Goal: Task Accomplishment & Management: Manage account settings

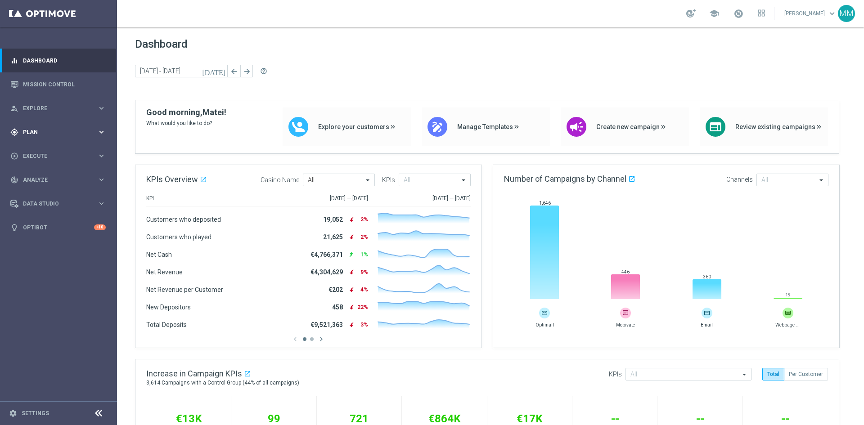
click at [104, 126] on div "gps_fixed Plan keyboard_arrow_right" at bounding box center [58, 132] width 116 height 24
click at [43, 176] on span "Templates" at bounding box center [56, 177] width 64 height 5
click at [39, 188] on link "Optimail" at bounding box center [61, 191] width 66 height 7
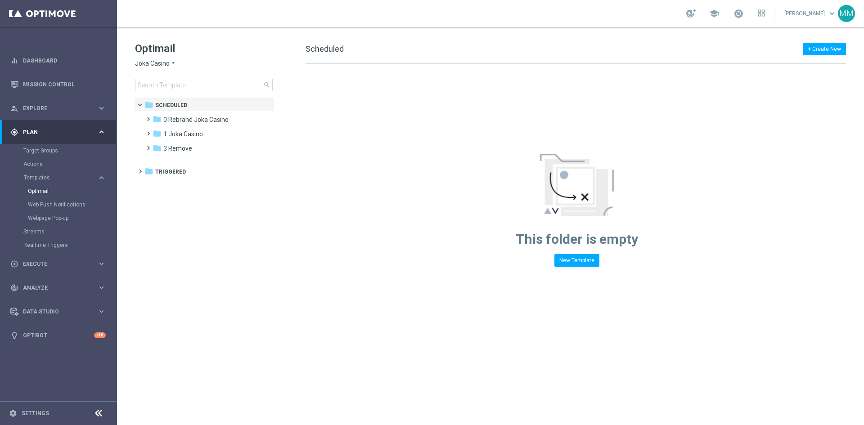
click at [167, 62] on span "Joka Casino" at bounding box center [152, 63] width 35 height 9
click at [0, 0] on span "House of Jack" at bounding box center [0, 0] width 0 height 0
click at [177, 119] on span "1 Daily" at bounding box center [172, 120] width 18 height 8
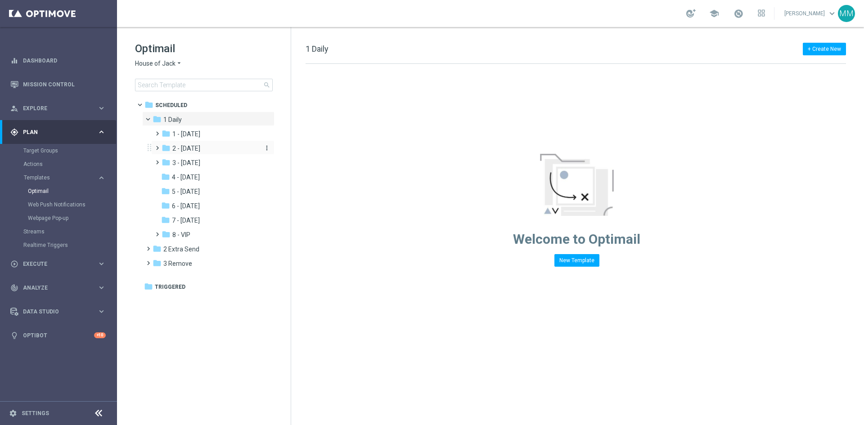
click at [200, 149] on span "2 - [DATE]" at bounding box center [186, 149] width 28 height 8
click at [217, 161] on div "folder Wed Daily" at bounding box center [215, 163] width 88 height 10
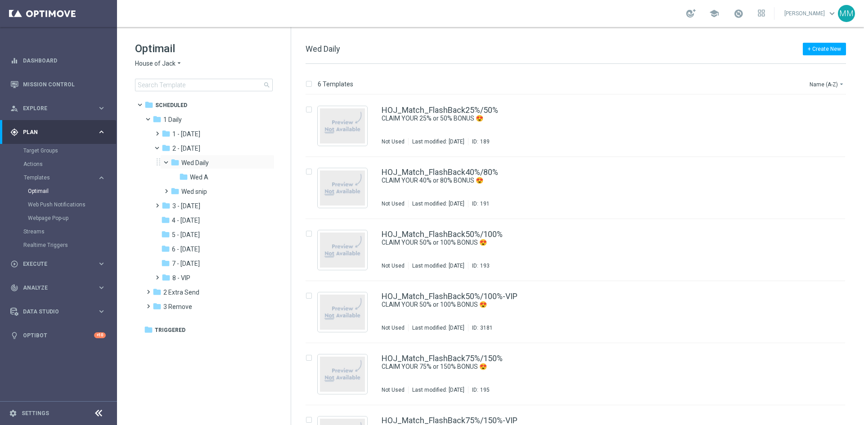
click at [168, 163] on span at bounding box center [170, 160] width 4 height 4
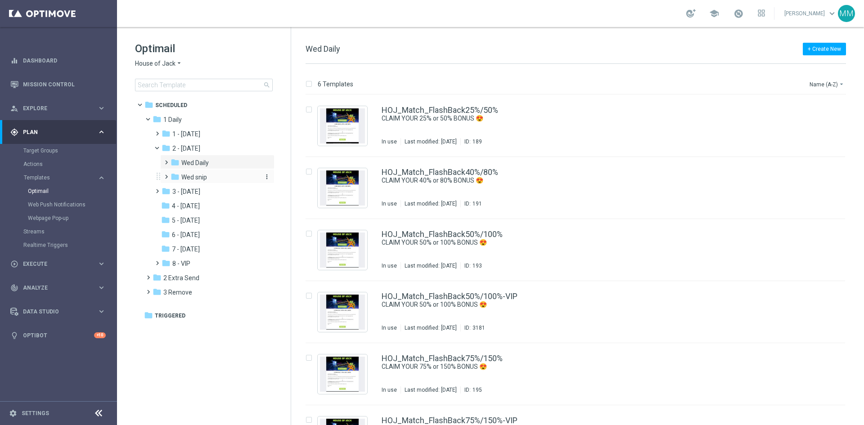
click at [214, 176] on div "folder Wed snip" at bounding box center [215, 177] width 88 height 10
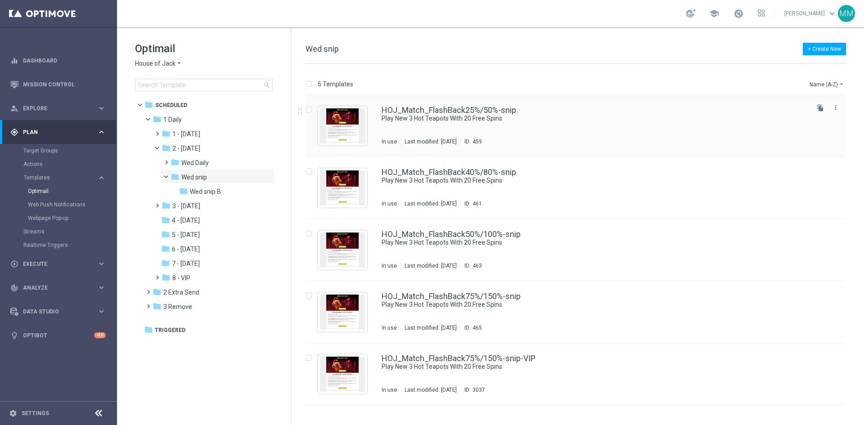
click at [652, 127] on div "HOJ_Match_FlashBack25%/50%-snip Play New 3 Hot Teapots With 20 Free Spins In us…" at bounding box center [595, 125] width 426 height 39
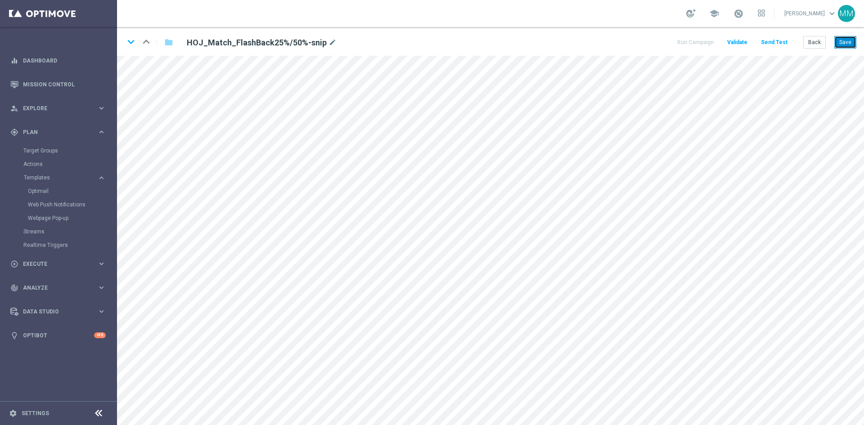
click at [846, 41] on button "Save" at bounding box center [846, 42] width 22 height 13
drag, startPoint x: 849, startPoint y: 41, endPoint x: 760, endPoint y: 53, distance: 89.9
click at [849, 41] on button "Save" at bounding box center [846, 42] width 22 height 13
click at [845, 45] on button "Save" at bounding box center [846, 42] width 22 height 13
drag, startPoint x: 841, startPoint y: 44, endPoint x: 173, endPoint y: 29, distance: 667.8
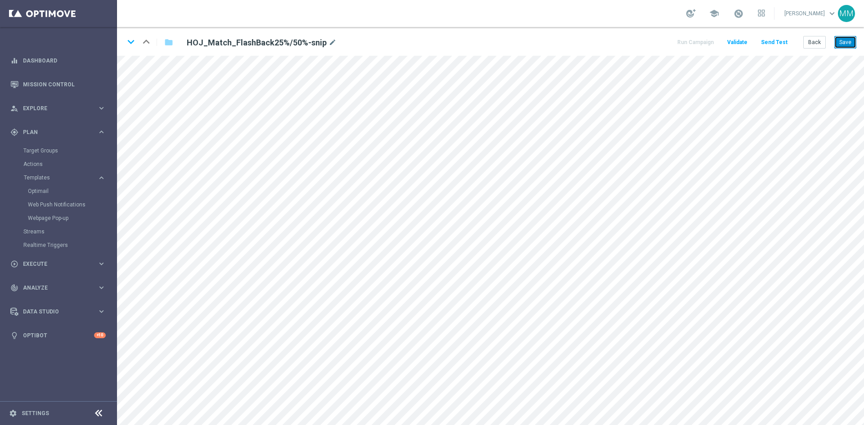
click at [841, 43] on button "Save" at bounding box center [846, 42] width 22 height 13
click at [840, 40] on button "Save" at bounding box center [846, 42] width 22 height 13
click at [846, 45] on button "Save" at bounding box center [846, 42] width 22 height 13
click at [845, 47] on button "Save" at bounding box center [846, 42] width 22 height 13
click at [843, 41] on button "Save" at bounding box center [846, 42] width 22 height 13
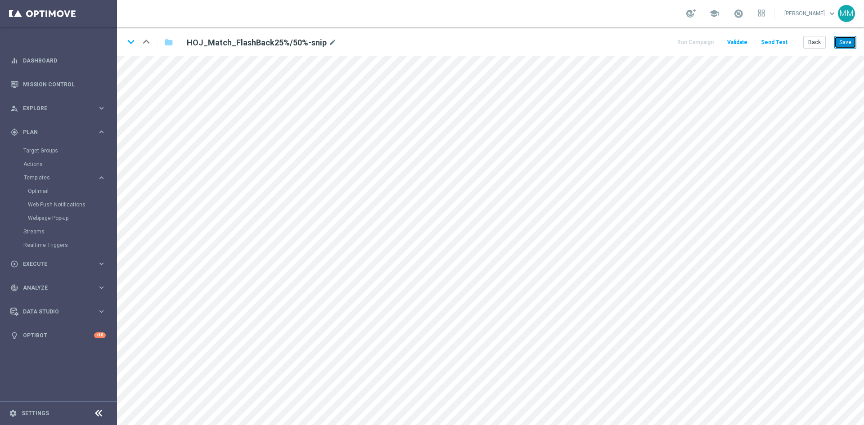
click at [851, 40] on button "Save" at bounding box center [846, 42] width 22 height 13
click at [846, 45] on button "Save" at bounding box center [846, 42] width 22 height 13
click at [847, 42] on button "Save" at bounding box center [846, 42] width 22 height 13
click at [842, 39] on button "Save" at bounding box center [846, 42] width 22 height 13
click at [847, 42] on button "Save" at bounding box center [846, 42] width 22 height 13
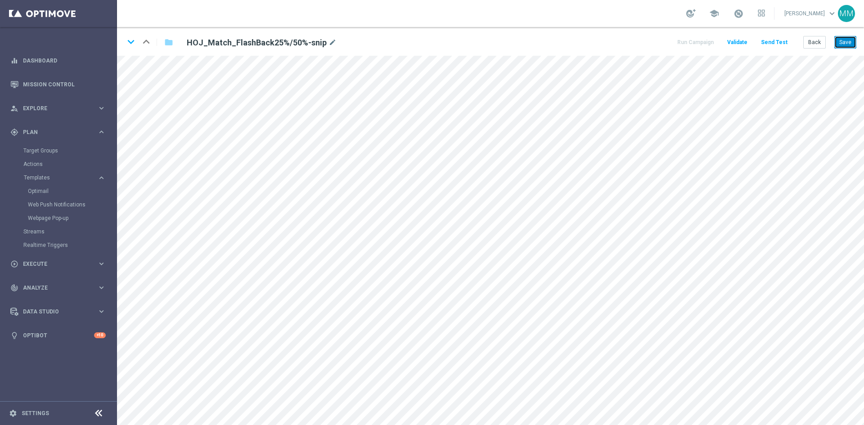
click at [845, 46] on button "Save" at bounding box center [846, 42] width 22 height 13
click at [848, 45] on button "Save" at bounding box center [846, 42] width 22 height 13
click at [853, 41] on button "Save" at bounding box center [846, 42] width 22 height 13
drag, startPoint x: 841, startPoint y: 38, endPoint x: 838, endPoint y: 44, distance: 6.5
click at [842, 38] on button "Save" at bounding box center [846, 42] width 22 height 13
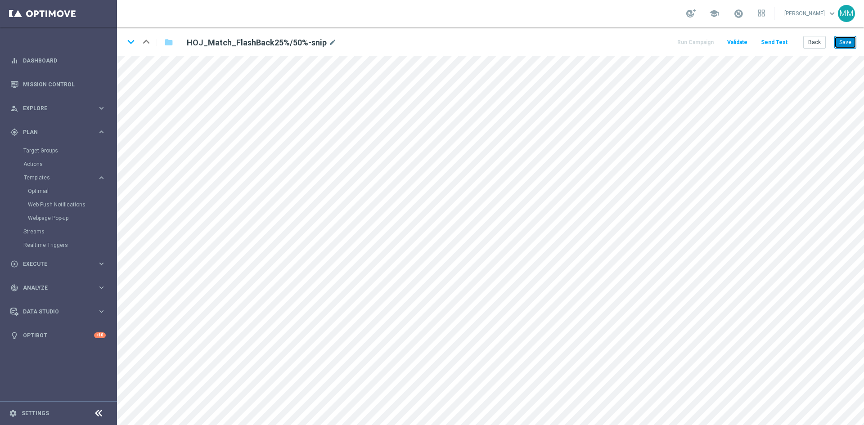
click at [846, 45] on button "Save" at bounding box center [846, 42] width 22 height 13
click at [841, 38] on button "Save" at bounding box center [846, 42] width 22 height 13
click at [843, 36] on button "Save" at bounding box center [846, 42] width 22 height 13
click at [841, 41] on button "Save" at bounding box center [846, 42] width 22 height 13
click at [809, 47] on button "Back" at bounding box center [815, 42] width 23 height 13
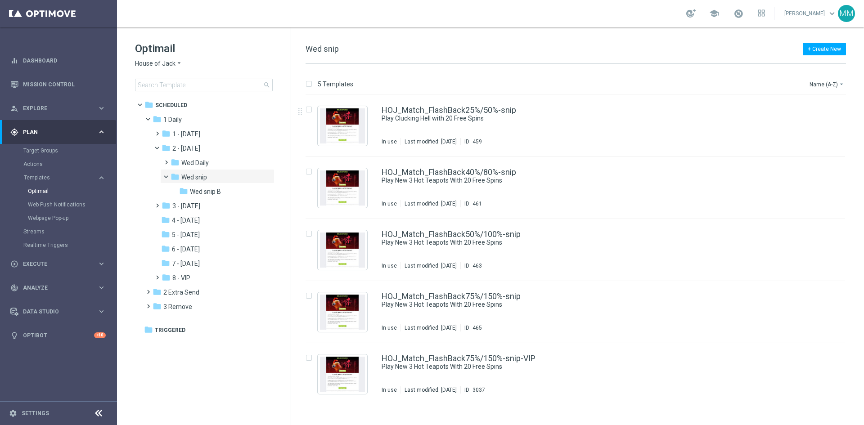
click at [180, 64] on icon "arrow_drop_down" at bounding box center [179, 63] width 7 height 9
click at [167, 125] on div "Pokie Pop" at bounding box center [170, 127] width 68 height 11
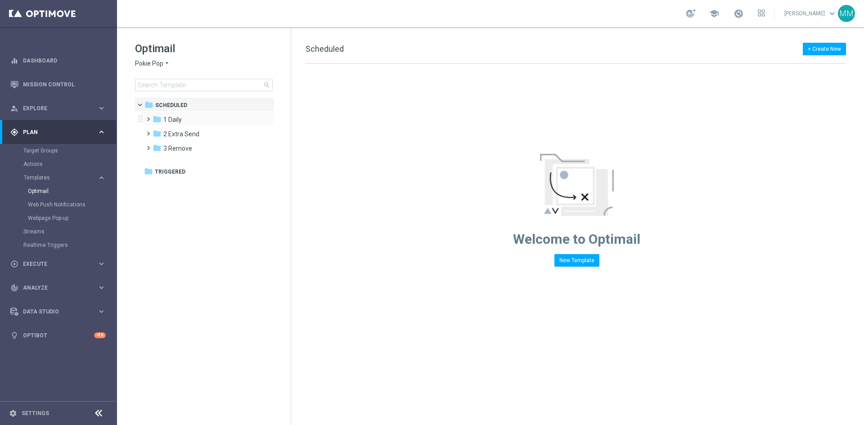
click at [147, 117] on span at bounding box center [147, 115] width 4 height 4
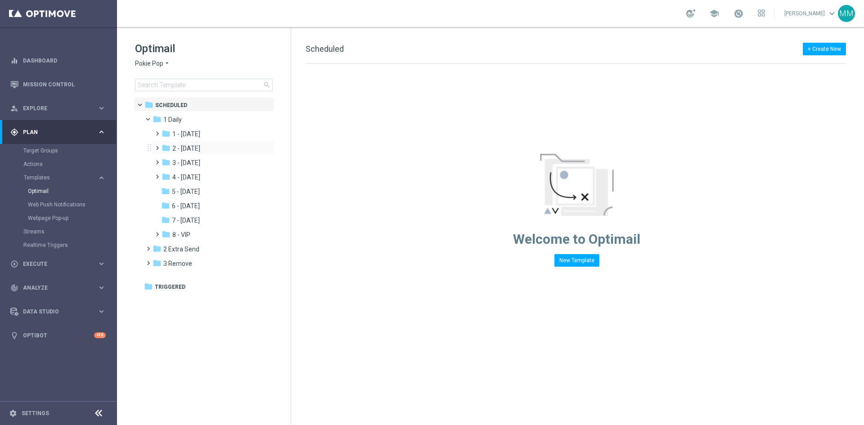
click at [158, 146] on span at bounding box center [156, 144] width 4 height 4
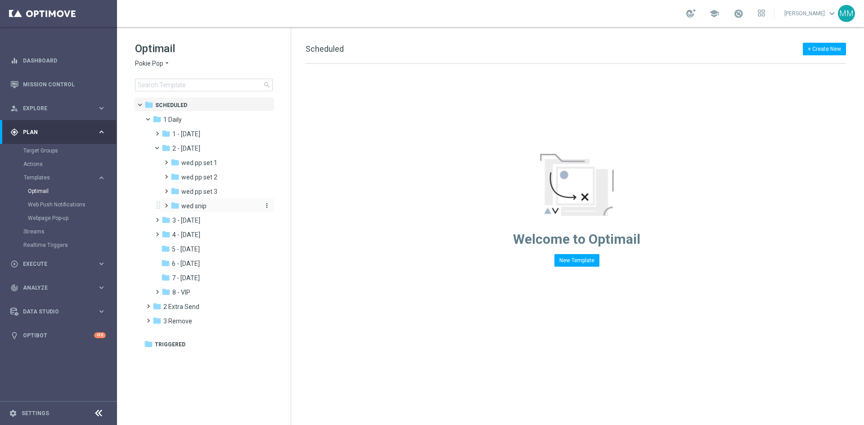
click at [196, 206] on span "wed snip" at bounding box center [193, 206] width 25 height 8
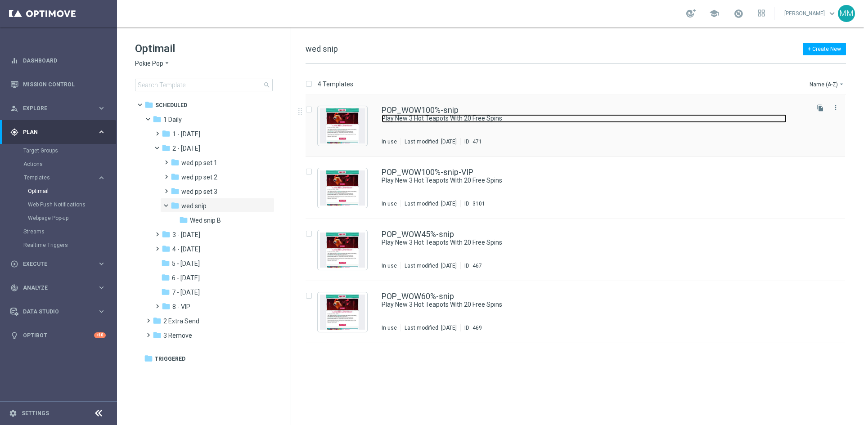
click at [425, 122] on link "Play New 3 Hot Teapots With 20 Free Spins" at bounding box center [584, 118] width 405 height 9
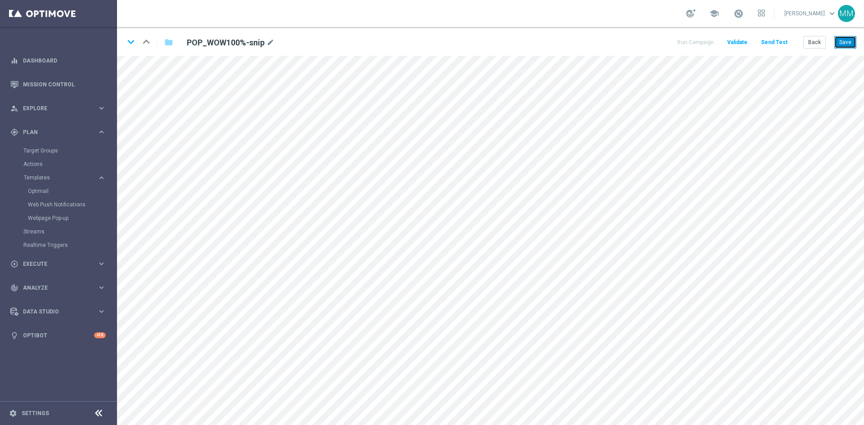
click at [841, 44] on button "Save" at bounding box center [846, 42] width 22 height 13
click at [844, 41] on button "Save" at bounding box center [846, 42] width 22 height 13
click at [850, 41] on button "Save" at bounding box center [846, 42] width 22 height 13
click at [844, 41] on button "Save" at bounding box center [846, 42] width 22 height 13
click at [847, 40] on button "Save" at bounding box center [846, 42] width 22 height 13
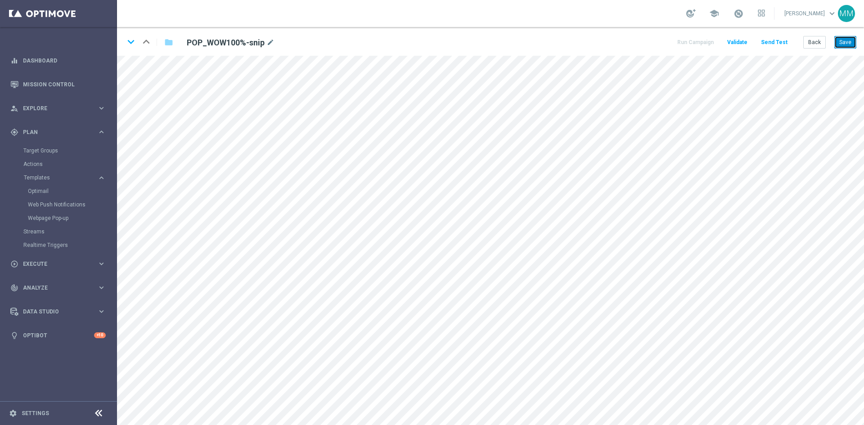
drag, startPoint x: 842, startPoint y: 44, endPoint x: 839, endPoint y: 49, distance: 5.9
click at [842, 45] on button "Save" at bounding box center [846, 42] width 22 height 13
click at [842, 41] on button "Save" at bounding box center [846, 42] width 22 height 13
click at [840, 41] on button "Save" at bounding box center [846, 42] width 22 height 13
click at [844, 41] on button "Save" at bounding box center [846, 42] width 22 height 13
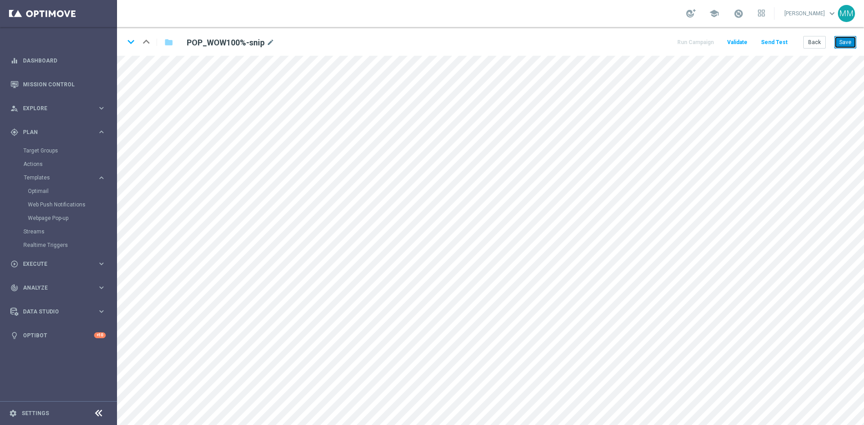
click at [851, 46] on button "Save" at bounding box center [846, 42] width 22 height 13
click at [845, 41] on button "Save" at bounding box center [846, 42] width 22 height 13
click at [844, 40] on button "Save" at bounding box center [846, 42] width 22 height 13
click at [132, 44] on icon "keyboard_arrow_down" at bounding box center [131, 42] width 14 height 14
click at [146, 45] on icon "keyboard_arrow_up" at bounding box center [147, 42] width 14 height 14
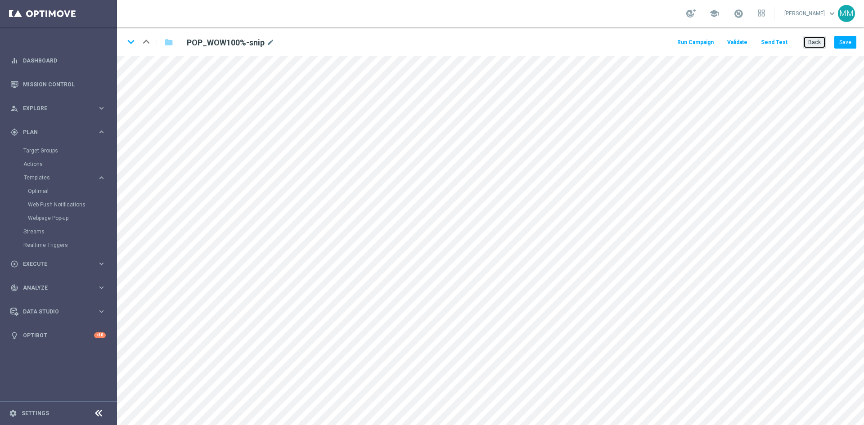
click at [820, 43] on button "Back" at bounding box center [815, 42] width 23 height 13
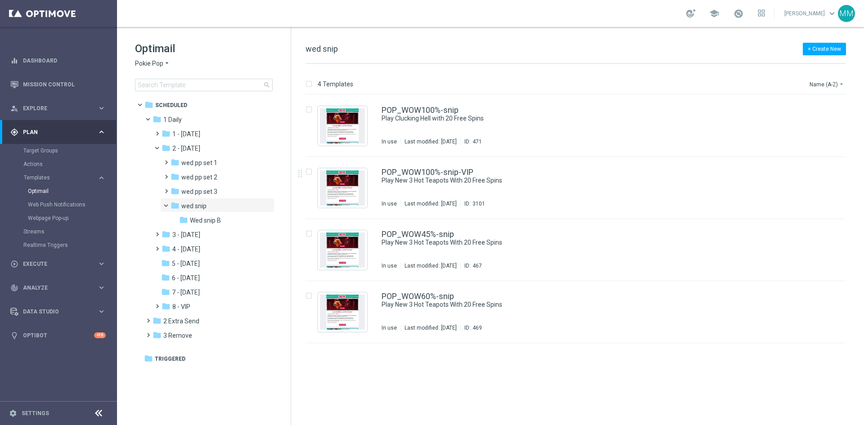
click at [151, 68] on span "Pokie Pop" at bounding box center [149, 63] width 28 height 9
click at [173, 108] on div "Casino-Mate" at bounding box center [170, 106] width 68 height 11
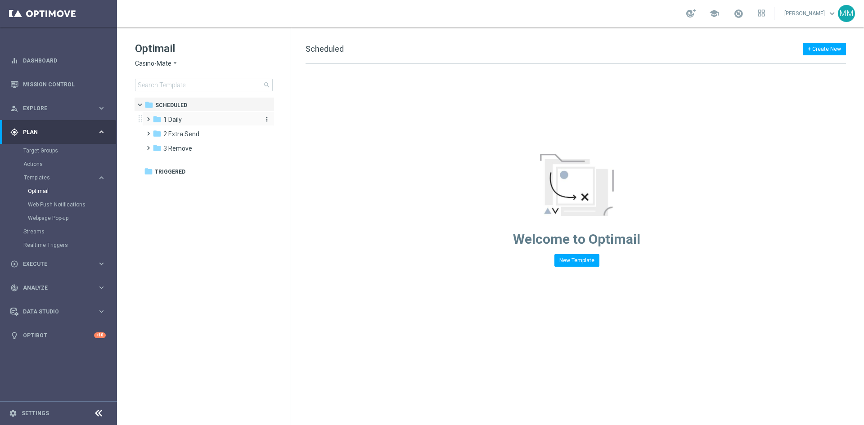
click at [185, 117] on div "folder 1 Daily" at bounding box center [205, 120] width 104 height 10
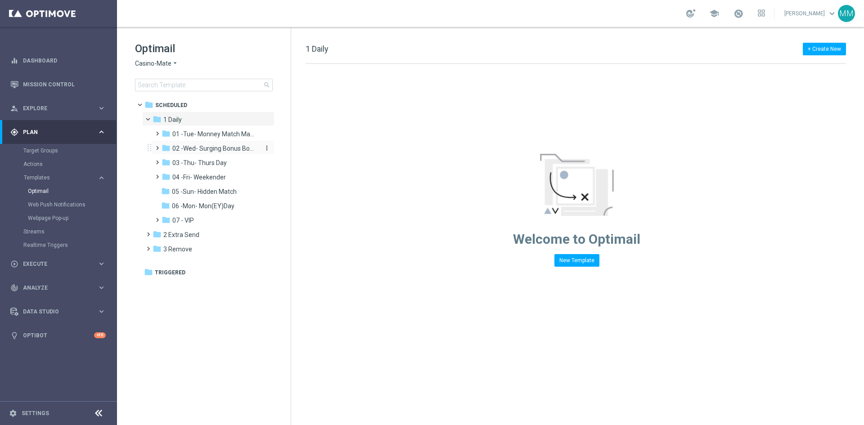
click at [224, 146] on span "02 -Wed- Surging Bonus Booster" at bounding box center [214, 149] width 85 height 8
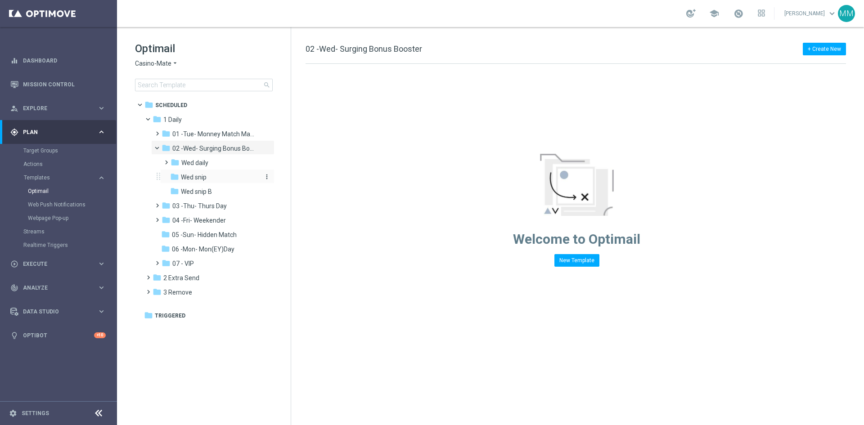
click at [211, 178] on div "folder Wed snip" at bounding box center [214, 177] width 89 height 10
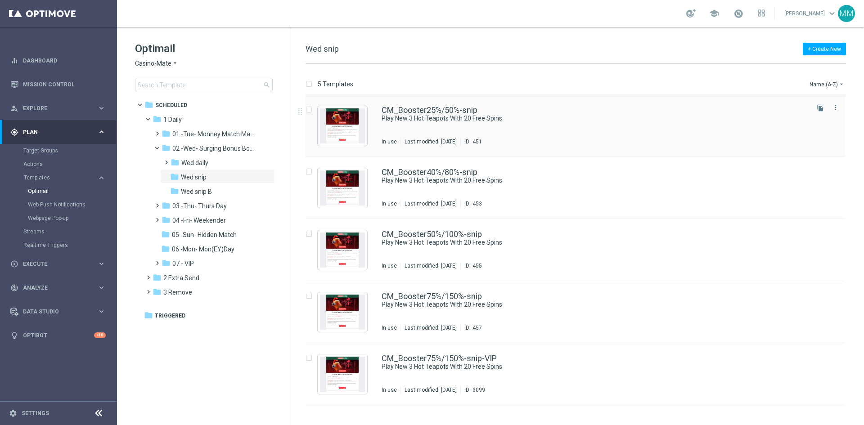
click at [446, 134] on div "CM_Booster25%/50%-snip Play New 3 Hot Teapots With 20 Free Spins In use Last mo…" at bounding box center [595, 125] width 426 height 39
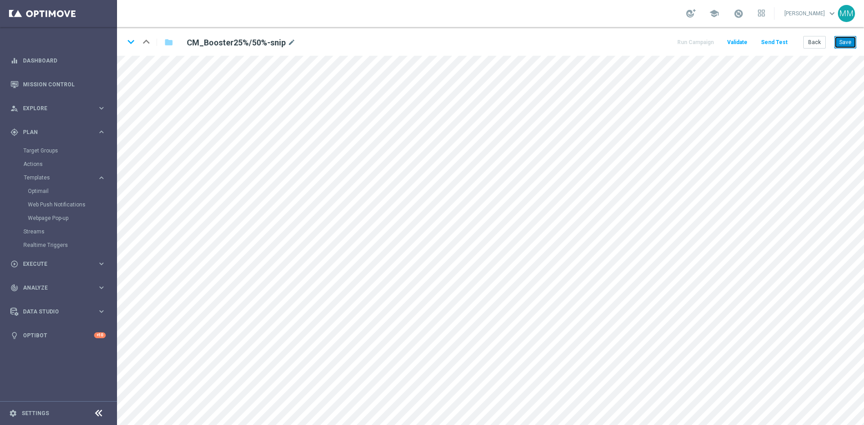
click at [847, 40] on button "Save" at bounding box center [846, 42] width 22 height 13
click at [841, 44] on button "Save" at bounding box center [846, 42] width 22 height 13
click at [853, 43] on button "Save" at bounding box center [846, 42] width 22 height 13
click at [845, 44] on button "Save" at bounding box center [846, 42] width 22 height 13
click at [855, 44] on button "Save" at bounding box center [846, 42] width 22 height 13
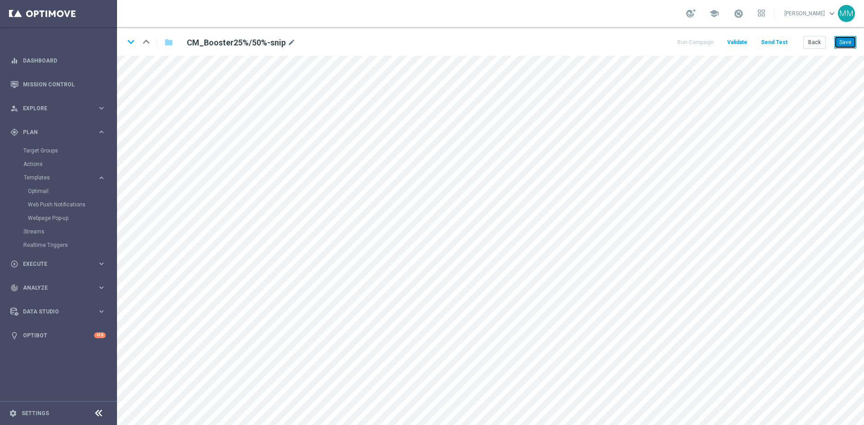
click at [855, 41] on button "Save" at bounding box center [846, 42] width 22 height 13
click at [850, 37] on button "Save" at bounding box center [846, 42] width 22 height 13
click at [842, 41] on button "Save" at bounding box center [846, 42] width 22 height 13
click at [855, 45] on button "Save" at bounding box center [846, 42] width 22 height 13
click at [844, 41] on button "Save" at bounding box center [846, 42] width 22 height 13
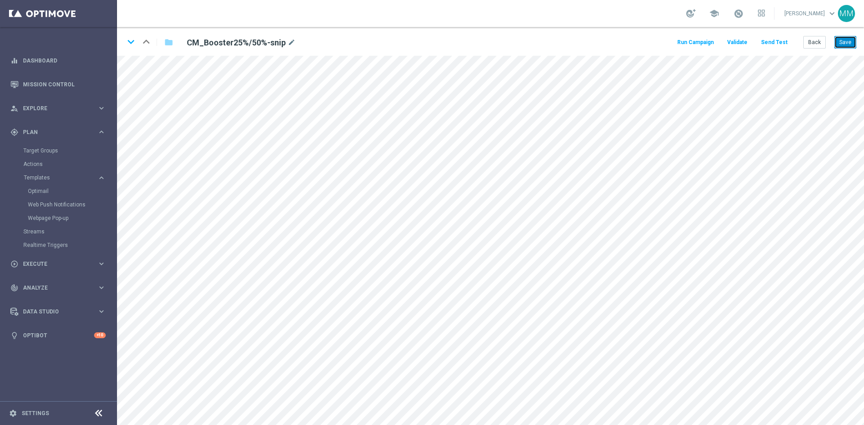
drag, startPoint x: 844, startPoint y: 40, endPoint x: 845, endPoint y: 45, distance: 5.9
click at [845, 43] on button "Save" at bounding box center [846, 42] width 22 height 13
click at [844, 41] on button "Save" at bounding box center [846, 42] width 22 height 13
click at [775, 42] on button "Send Test" at bounding box center [774, 42] width 29 height 12
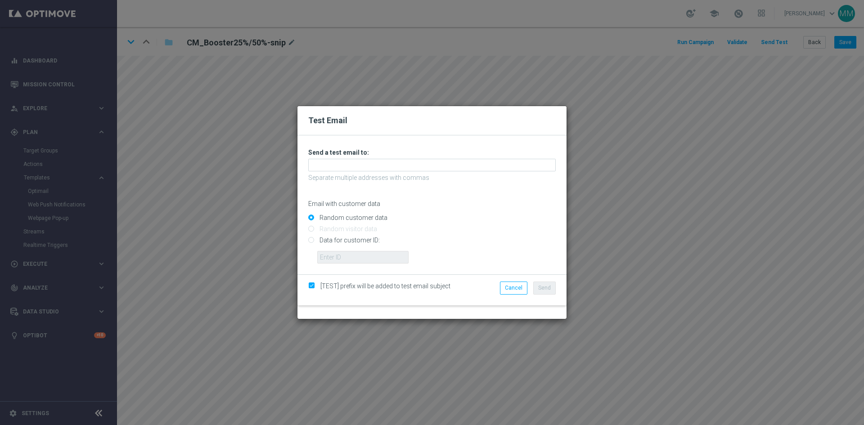
click at [423, 158] on div "Unable to send test email. If this problem persists, contact your CSM for assis…" at bounding box center [432, 206] width 248 height 115
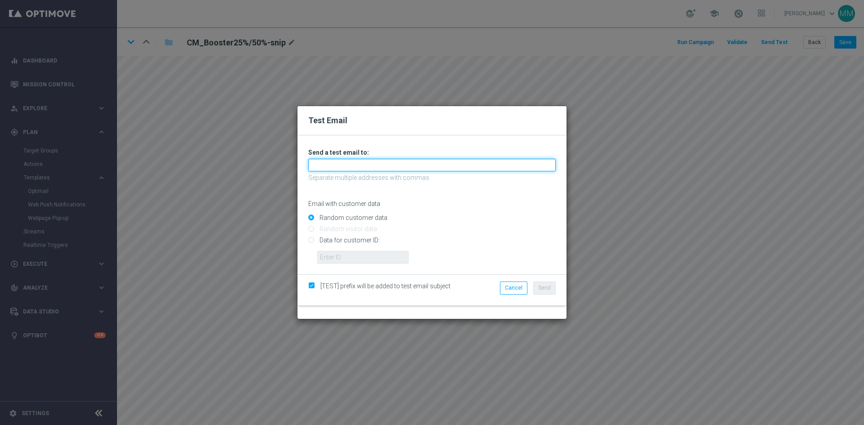
click at [431, 166] on input "text" at bounding box center [432, 165] width 248 height 13
click at [326, 163] on input "text" at bounding box center [432, 165] width 248 height 13
paste input "mailto:testingalltesting@gmail.com"
drag, startPoint x: 330, startPoint y: 165, endPoint x: 289, endPoint y: 166, distance: 40.5
click at [290, 166] on div "Test Email Unable to send test email. If this problem persists, contact your CS…" at bounding box center [432, 212] width 864 height 425
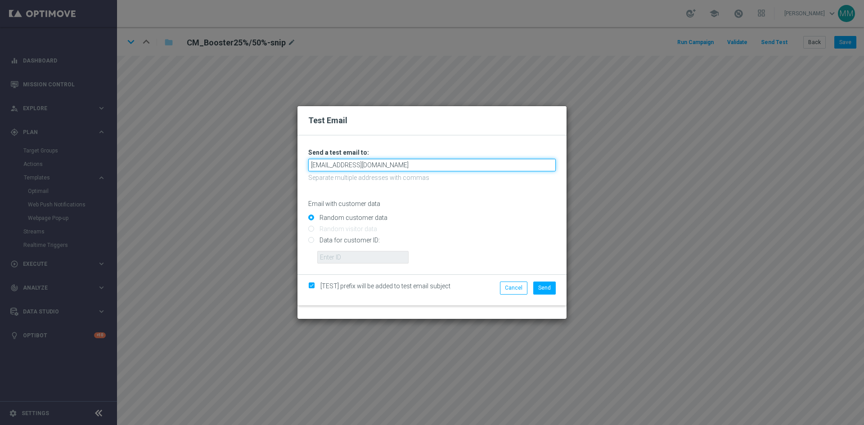
click at [325, 163] on input "[EMAIL_ADDRESS][DOMAIN_NAME]" at bounding box center [432, 165] width 248 height 13
type input "[EMAIL_ADDRESS][DOMAIN_NAME]"
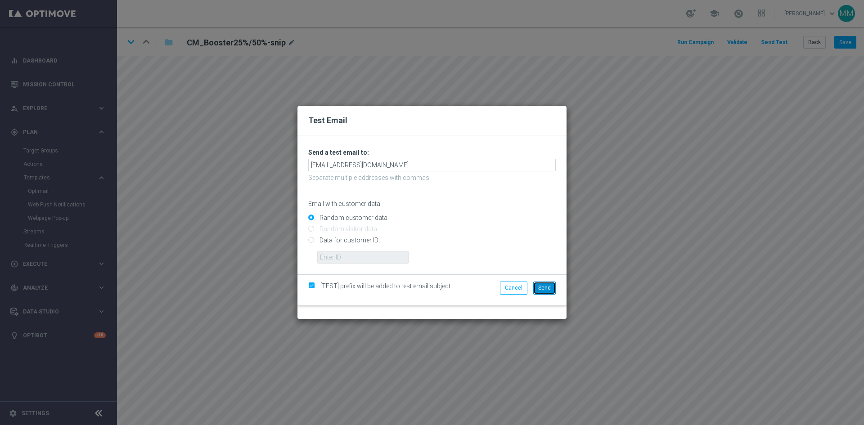
click at [549, 289] on span "Send" at bounding box center [544, 288] width 13 height 6
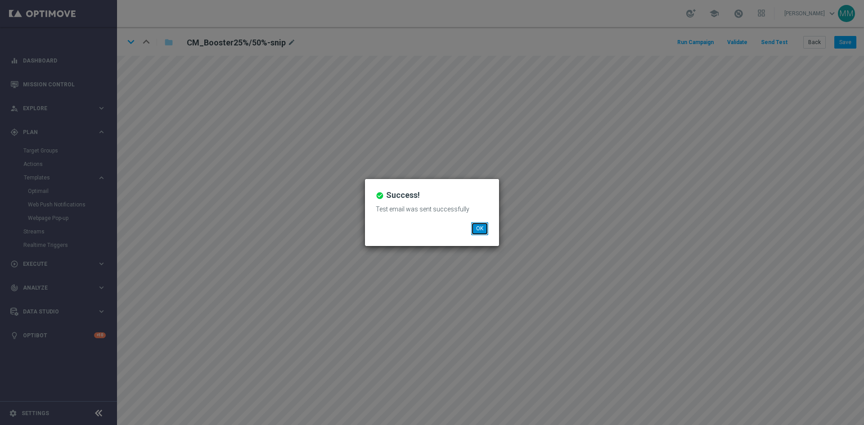
click at [482, 232] on button "OK" at bounding box center [479, 228] width 17 height 13
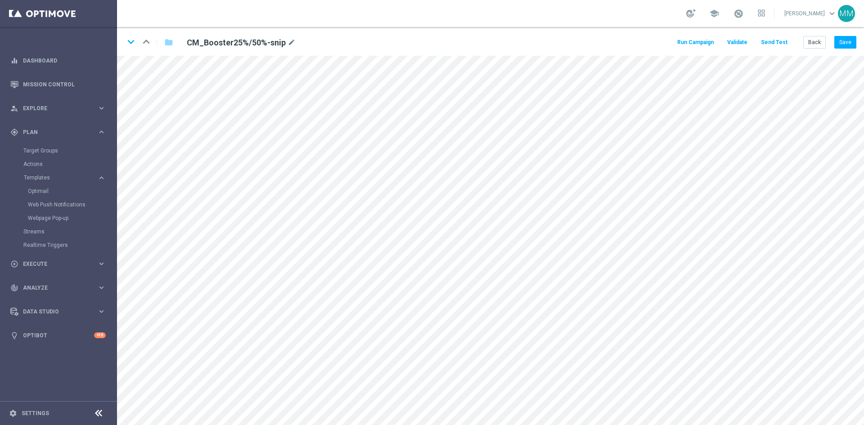
click at [773, 41] on button "Send Test" at bounding box center [774, 42] width 29 height 12
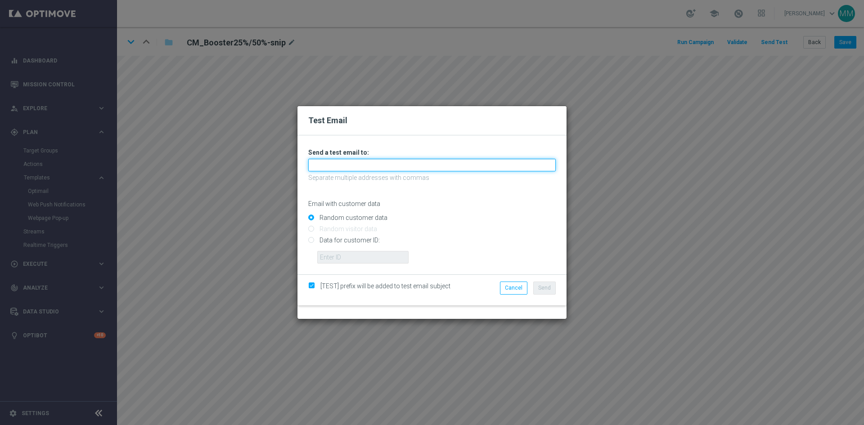
click at [341, 169] on input "text" at bounding box center [432, 165] width 248 height 13
type input "[EMAIL_ADDRESS][DOMAIN_NAME]"
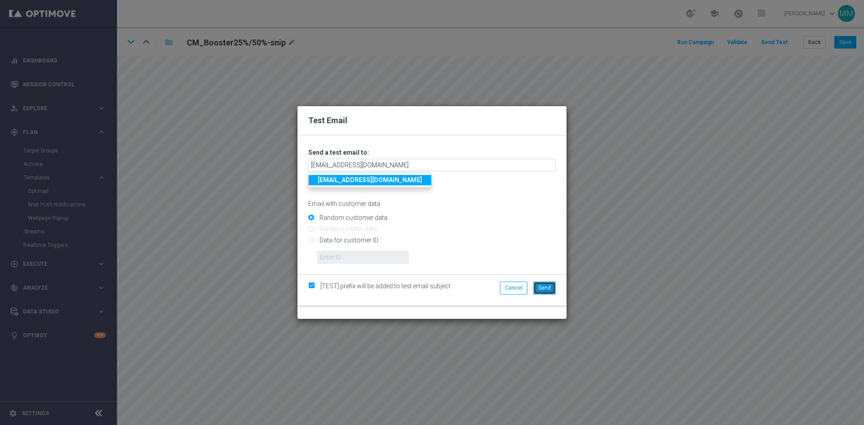
click at [543, 287] on span "Send" at bounding box center [544, 288] width 13 height 6
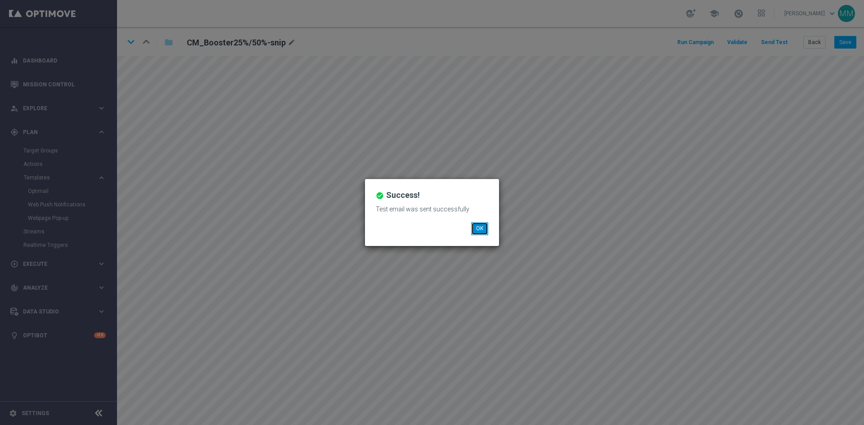
click at [483, 231] on button "OK" at bounding box center [479, 228] width 17 height 13
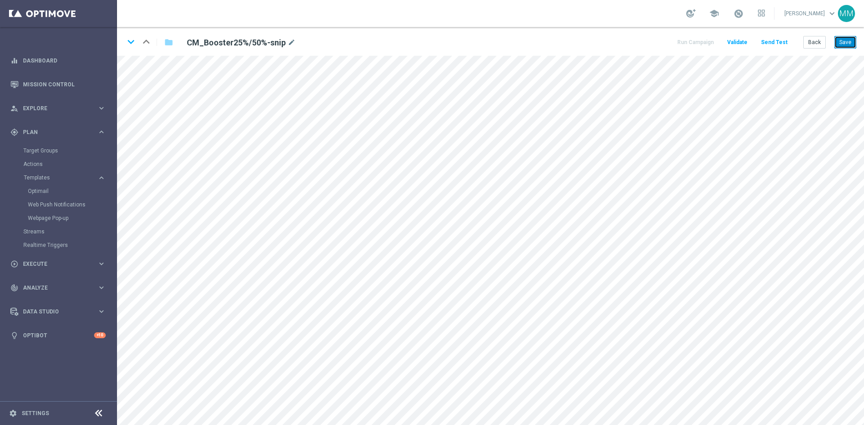
click at [848, 38] on button "Save" at bounding box center [846, 42] width 22 height 13
click at [131, 44] on icon "keyboard_arrow_down" at bounding box center [131, 42] width 14 height 14
click at [130, 42] on icon "keyboard_arrow_down" at bounding box center [131, 42] width 14 height 14
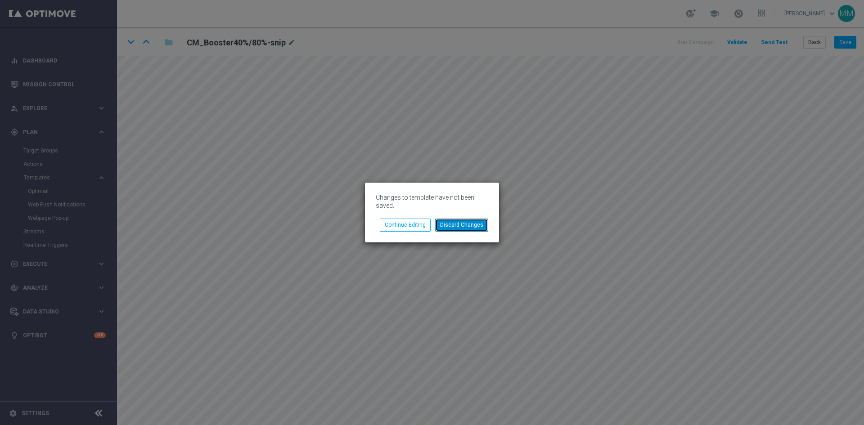
click at [456, 226] on button "Discard Changes" at bounding box center [461, 225] width 53 height 13
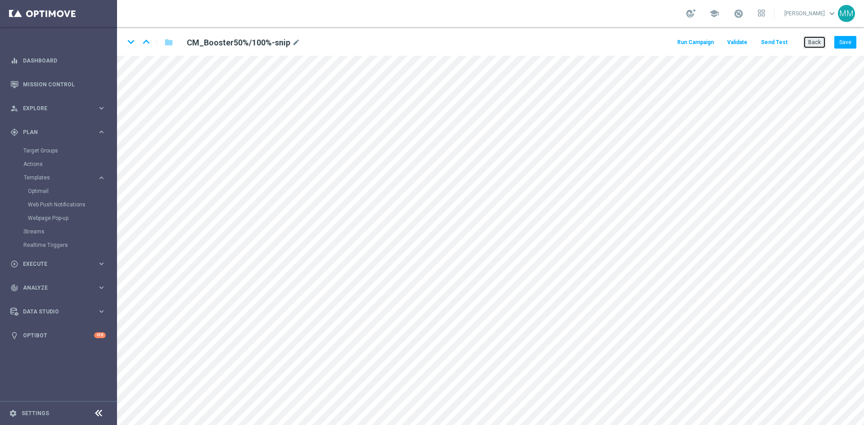
click at [813, 44] on button "Back" at bounding box center [815, 42] width 23 height 13
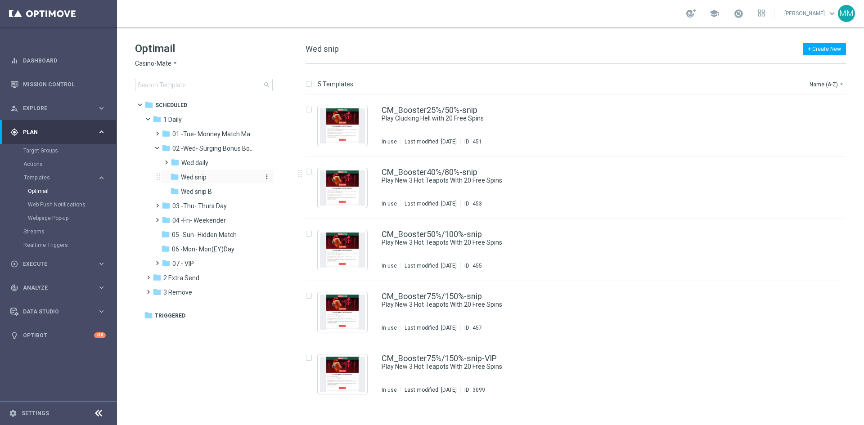
click at [219, 176] on div "folder Wed snip" at bounding box center [214, 177] width 89 height 10
click at [482, 129] on div "CM_Booster25%/50%-snip Play Clucking Hell with 20 Free Spins In use Last modifi…" at bounding box center [595, 125] width 426 height 39
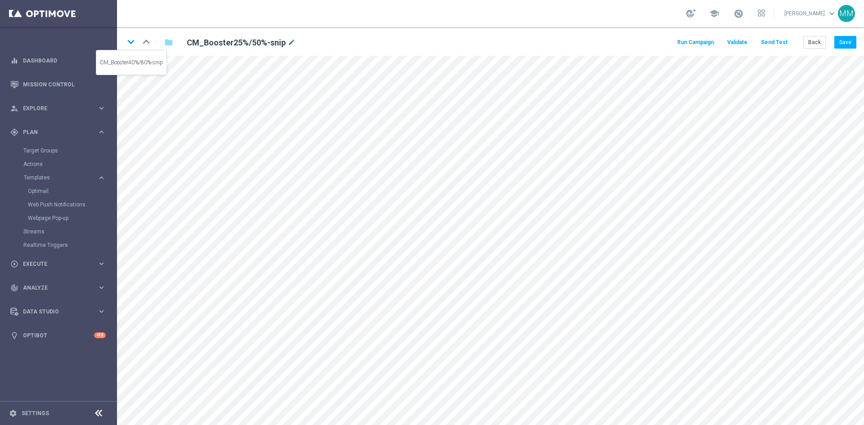
click at [130, 43] on icon "keyboard_arrow_down" at bounding box center [131, 42] width 14 height 14
click at [844, 41] on button "Save" at bounding box center [846, 42] width 22 height 13
click at [133, 43] on icon "keyboard_arrow_down" at bounding box center [131, 42] width 14 height 14
click at [137, 45] on icon "keyboard_arrow_down" at bounding box center [131, 42] width 14 height 14
click at [809, 41] on button "Back" at bounding box center [815, 42] width 23 height 13
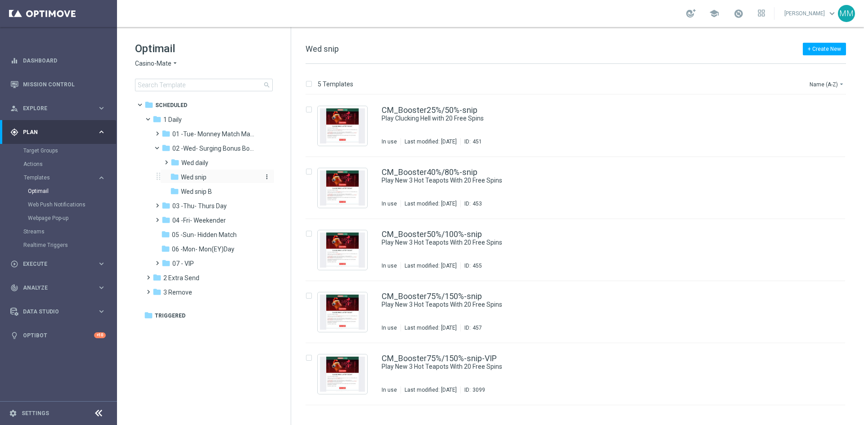
click at [222, 176] on div "folder Wed snip" at bounding box center [214, 177] width 89 height 10
click at [443, 128] on div "CM_Booster25%/50%-snip Play Clucking Hell with 20 Free Spins In use Last modifi…" at bounding box center [595, 125] width 426 height 39
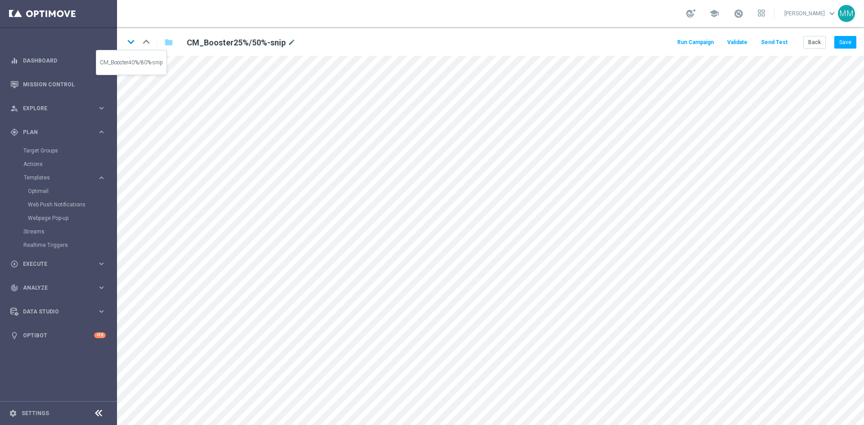
click at [131, 45] on icon "keyboard_arrow_down" at bounding box center [131, 42] width 14 height 14
drag, startPoint x: 846, startPoint y: 44, endPoint x: 839, endPoint y: 47, distance: 7.9
click at [846, 43] on button "Save" at bounding box center [846, 42] width 22 height 13
click at [843, 37] on button "Save" at bounding box center [846, 42] width 22 height 13
click at [129, 43] on icon "keyboard_arrow_down" at bounding box center [131, 42] width 14 height 14
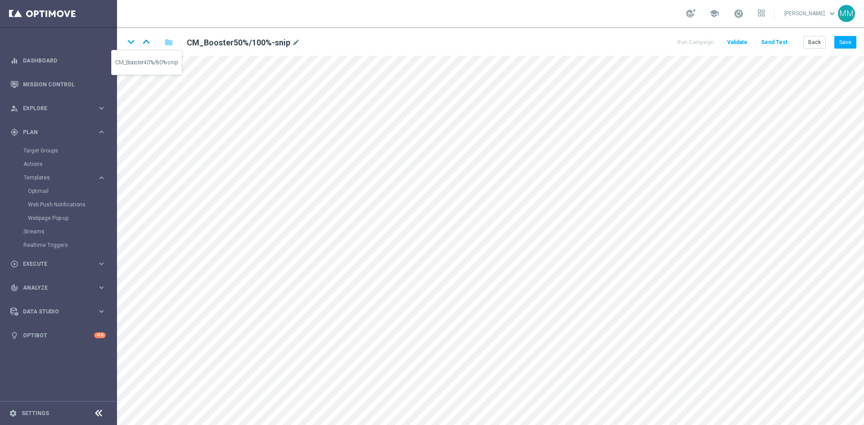
click at [146, 41] on icon "keyboard_arrow_up" at bounding box center [147, 42] width 14 height 14
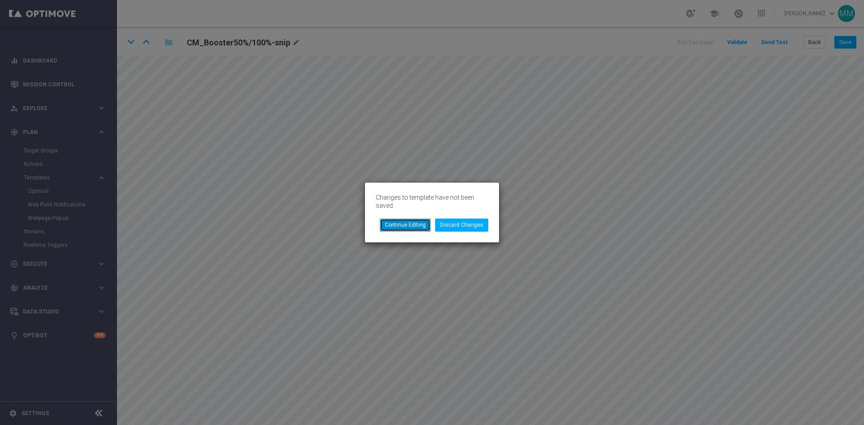
drag, startPoint x: 407, startPoint y: 223, endPoint x: 393, endPoint y: 221, distance: 14.5
click at [406, 223] on button "Continue Editing" at bounding box center [405, 225] width 51 height 13
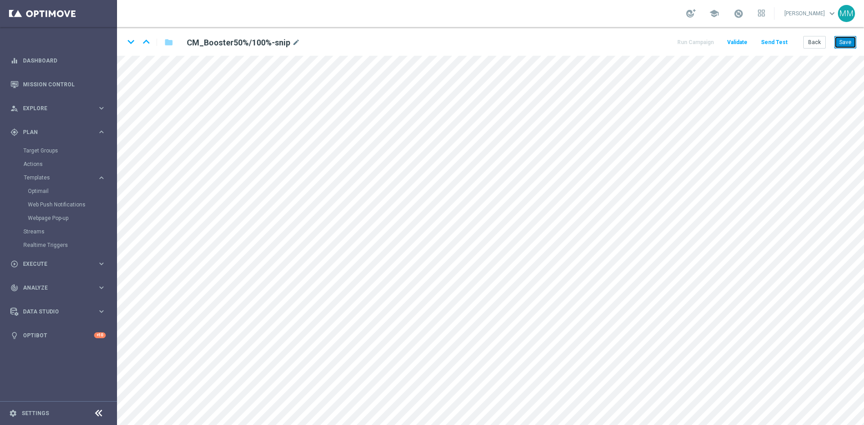
click at [851, 39] on button "Save" at bounding box center [846, 42] width 22 height 13
click at [127, 40] on icon "keyboard_arrow_down" at bounding box center [131, 42] width 14 height 14
click at [809, 44] on button "Back" at bounding box center [815, 42] width 23 height 13
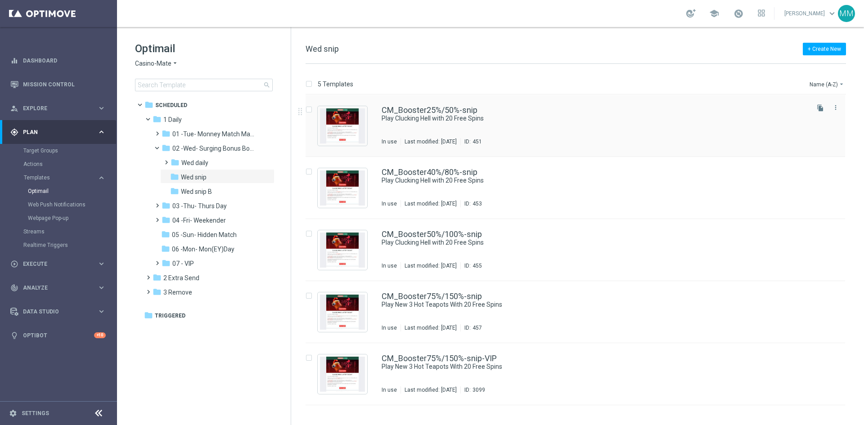
click at [430, 126] on div "CM_Booster25%/50%-snip Play Clucking Hell with 20 Free Spins In use Last modifi…" at bounding box center [595, 125] width 426 height 39
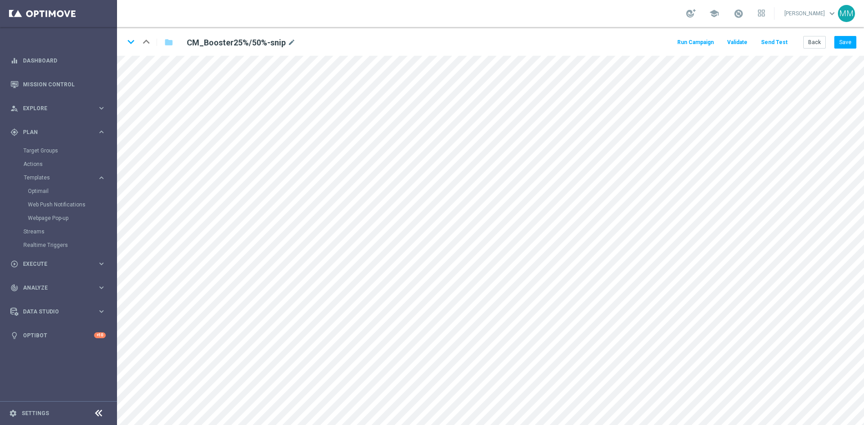
click at [124, 43] on div "keyboard_arrow_down keyboard_arrow_up folder CM_Booster25%/50%-snip mode_edit R…" at bounding box center [490, 41] width 747 height 29
click at [132, 42] on icon "keyboard_arrow_down" at bounding box center [131, 42] width 14 height 14
click at [133, 43] on icon "keyboard_arrow_down" at bounding box center [131, 42] width 14 height 14
click at [842, 41] on button "Save" at bounding box center [846, 42] width 22 height 13
click at [841, 41] on button "Save" at bounding box center [846, 42] width 22 height 13
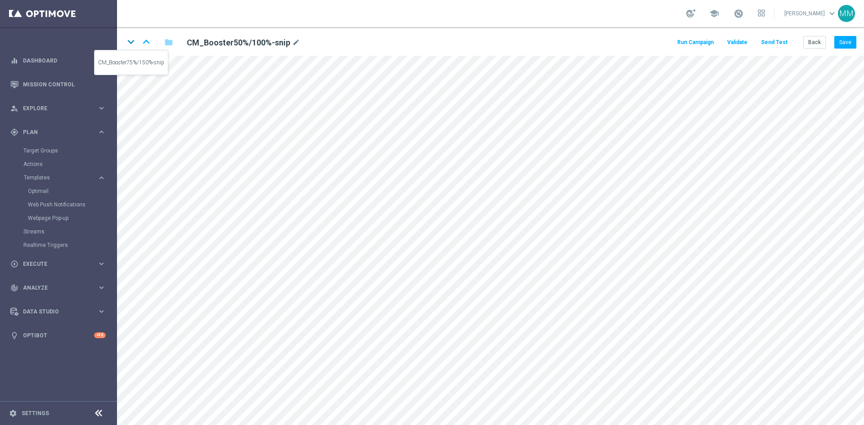
click at [132, 41] on icon "keyboard_arrow_down" at bounding box center [131, 42] width 14 height 14
click at [809, 47] on button "Back" at bounding box center [815, 42] width 23 height 13
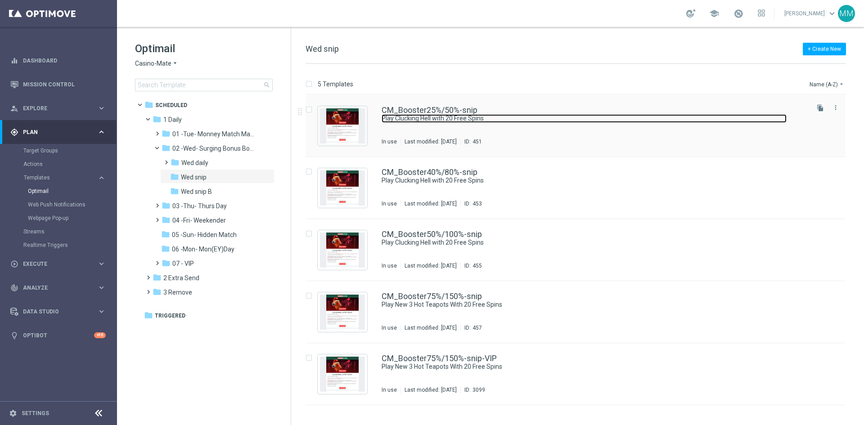
click at [506, 118] on link "Play Clucking Hell with 20 Free Spins" at bounding box center [584, 118] width 405 height 9
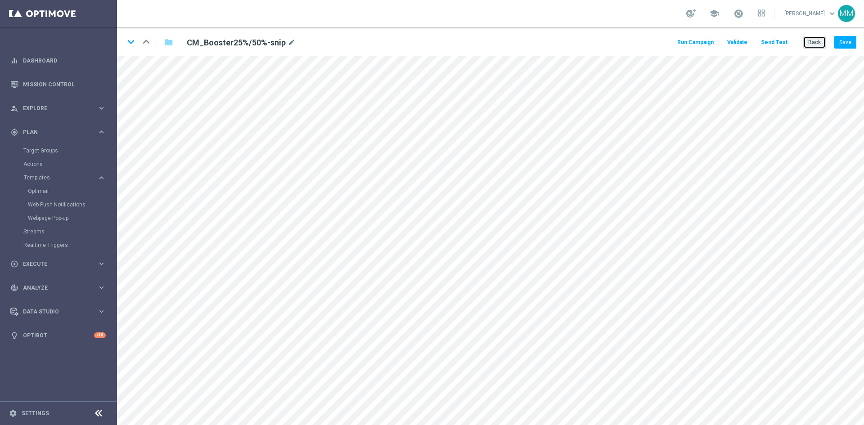
click at [816, 42] on button "Back" at bounding box center [815, 42] width 23 height 13
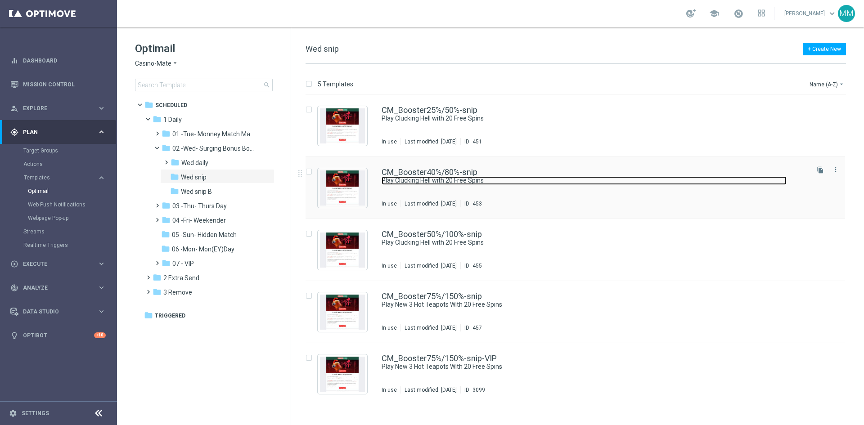
click at [457, 182] on link "Play Clucking Hell with 20 Free Spins" at bounding box center [584, 180] width 405 height 9
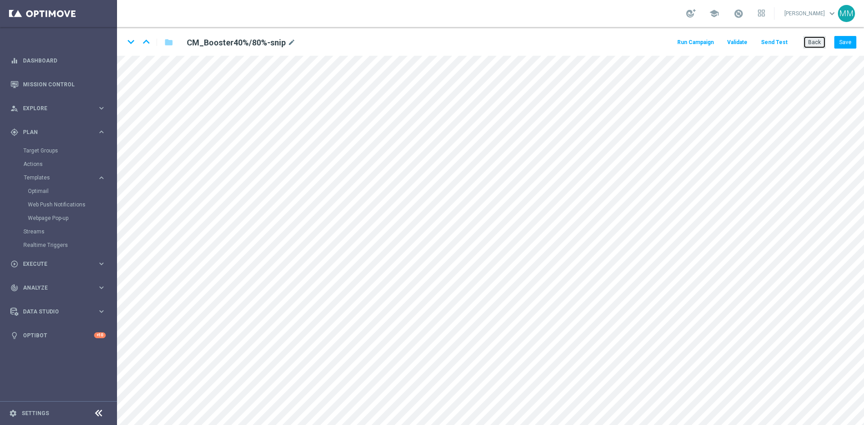
click at [815, 44] on button "Back" at bounding box center [815, 42] width 23 height 13
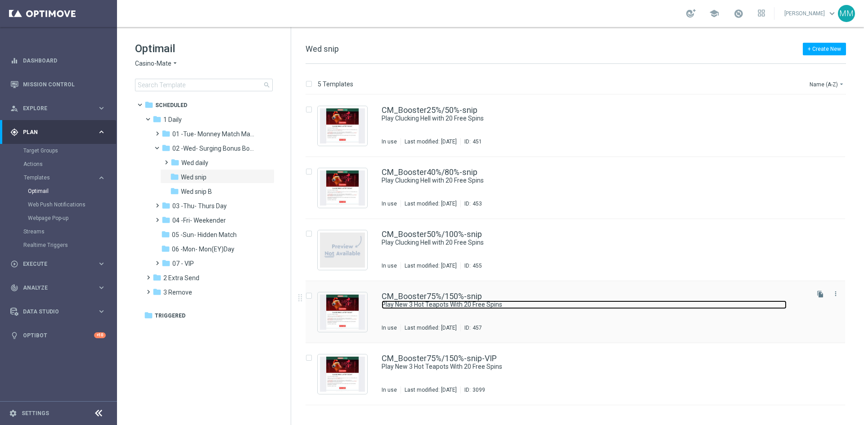
click at [452, 308] on link "Play New 3 Hot Teapots With 20 Free Spins" at bounding box center [584, 305] width 405 height 9
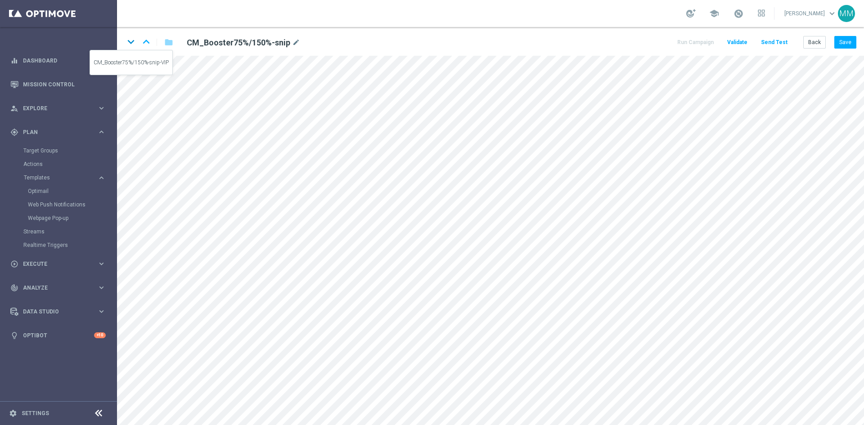
click at [128, 42] on icon "keyboard_arrow_down" at bounding box center [131, 42] width 14 height 14
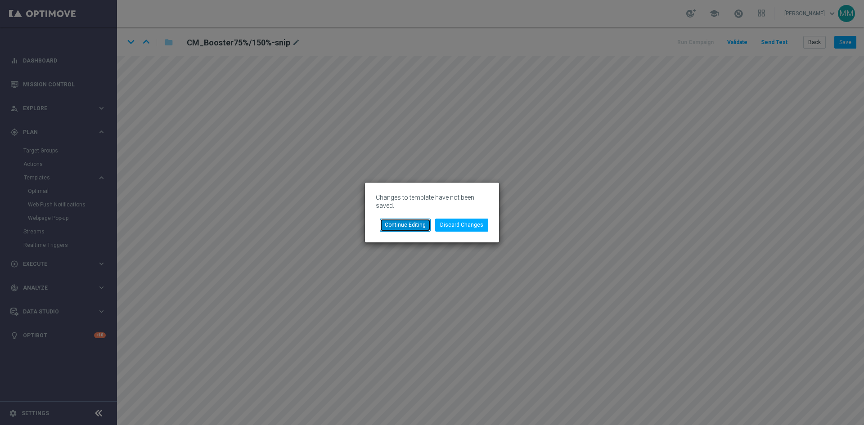
click at [408, 227] on button "Continue Editing" at bounding box center [405, 225] width 51 height 13
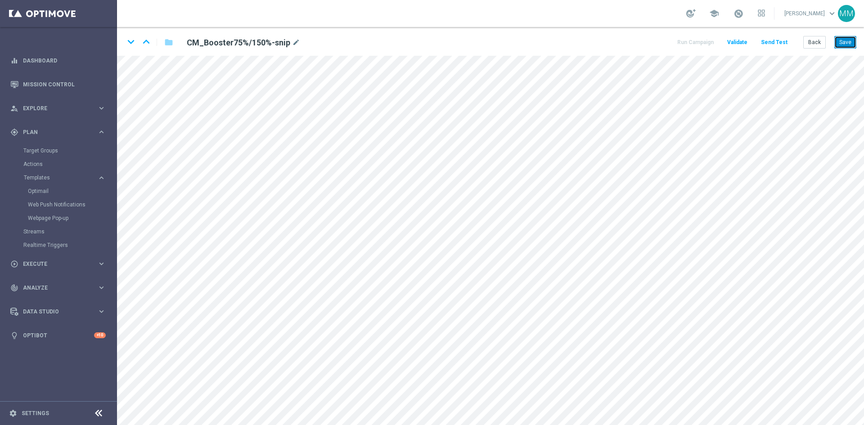
click at [840, 44] on button "Save" at bounding box center [846, 42] width 22 height 13
click at [148, 41] on icon "keyboard_arrow_up" at bounding box center [147, 42] width 14 height 14
click at [134, 44] on icon "keyboard_arrow_down" at bounding box center [131, 42] width 14 height 14
click at [852, 44] on button "Save" at bounding box center [846, 42] width 22 height 13
click at [842, 45] on button "Save" at bounding box center [846, 42] width 22 height 13
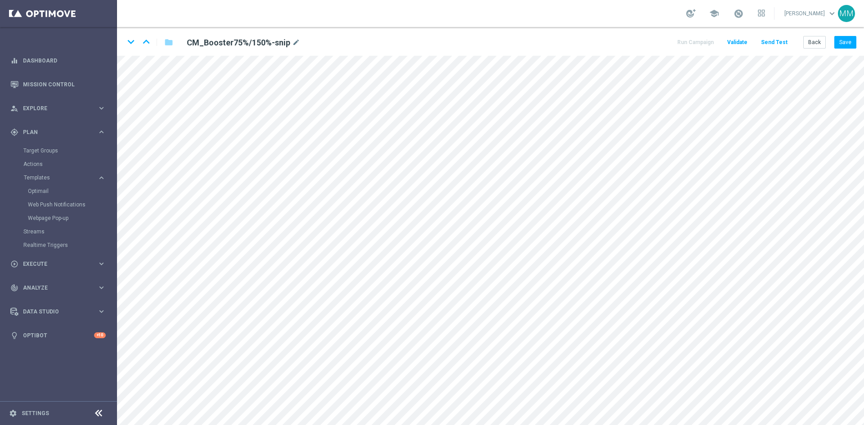
click at [852, 35] on div "keyboard_arrow_down keyboard_arrow_up folder CM_Booster75%/150%-snip mode_edit …" at bounding box center [490, 41] width 747 height 29
click at [854, 45] on button "Save" at bounding box center [846, 42] width 22 height 13
drag, startPoint x: 845, startPoint y: 43, endPoint x: 835, endPoint y: 55, distance: 15.4
click at [845, 43] on button "Save" at bounding box center [846, 42] width 22 height 13
click at [132, 43] on icon "keyboard_arrow_down" at bounding box center [131, 42] width 14 height 14
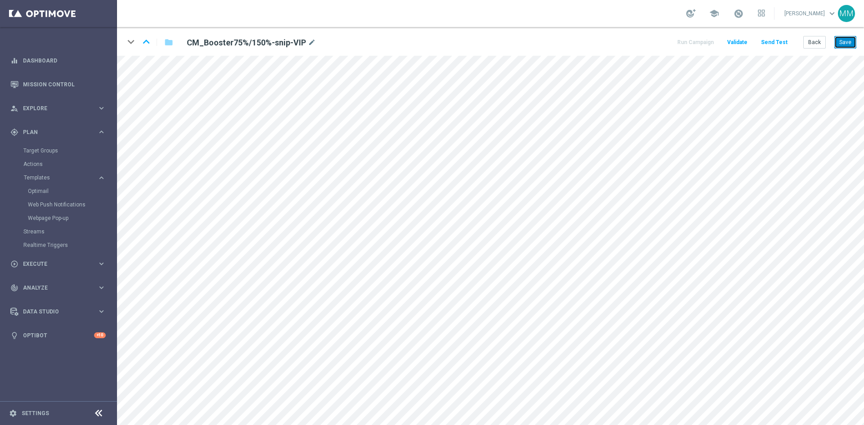
click at [846, 44] on button "Save" at bounding box center [846, 42] width 22 height 13
click at [845, 43] on button "Save" at bounding box center [846, 42] width 22 height 13
click at [838, 43] on button "Save" at bounding box center [846, 42] width 22 height 13
click at [815, 45] on button "Back" at bounding box center [815, 42] width 23 height 13
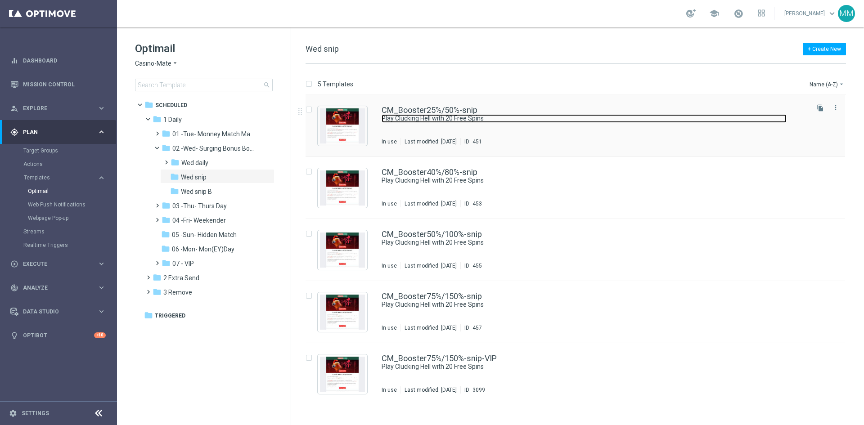
click at [475, 121] on link "Play Clucking Hell with 20 Free Spins" at bounding box center [584, 118] width 405 height 9
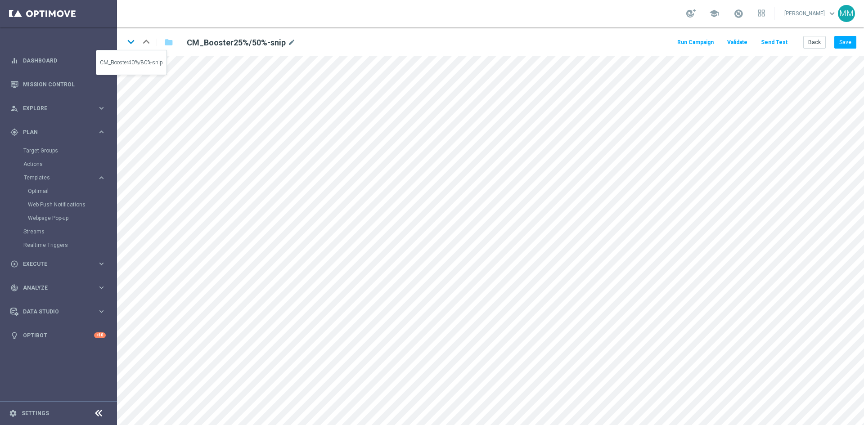
click at [130, 37] on icon "keyboard_arrow_down" at bounding box center [131, 42] width 14 height 14
click at [135, 45] on icon "keyboard_arrow_down" at bounding box center [131, 42] width 14 height 14
click at [128, 41] on icon "keyboard_arrow_down" at bounding box center [131, 42] width 14 height 14
click at [132, 41] on icon "keyboard_arrow_down" at bounding box center [131, 42] width 14 height 14
click at [849, 38] on button "Save" at bounding box center [846, 42] width 22 height 13
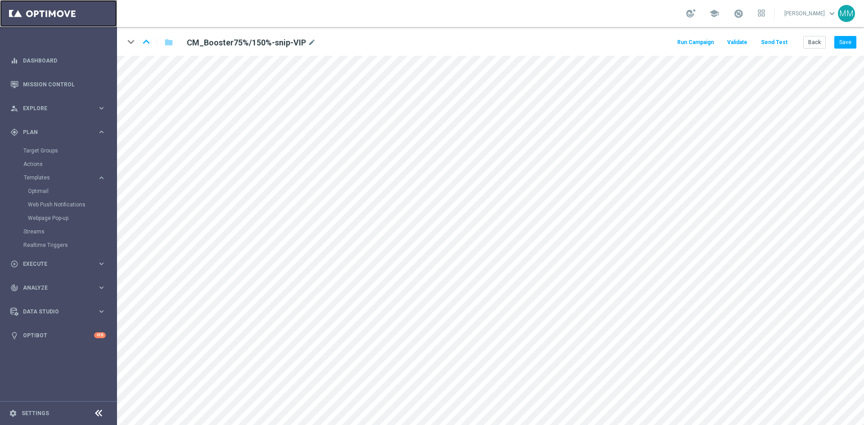
click at [55, 14] on link at bounding box center [58, 13] width 117 height 27
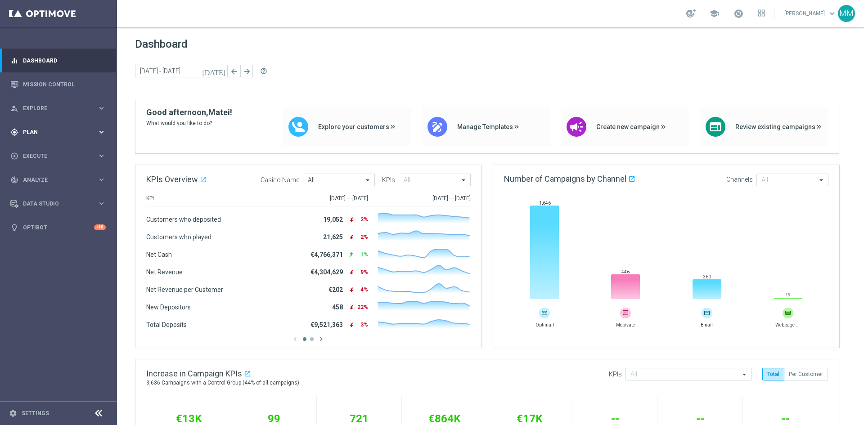
click at [96, 130] on span "Plan" at bounding box center [60, 132] width 74 height 5
click at [54, 190] on link "Optimail" at bounding box center [61, 191] width 66 height 7
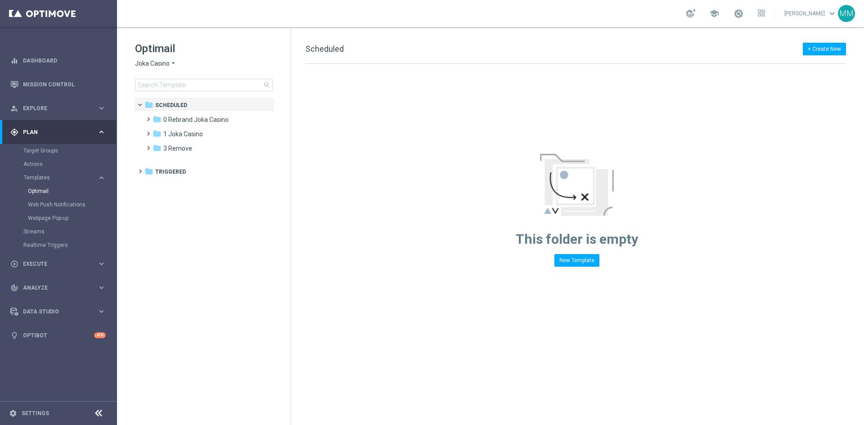
click at [170, 66] on icon "arrow_drop_down" at bounding box center [173, 63] width 7 height 9
click at [0, 0] on span "House of Jack" at bounding box center [0, 0] width 0 height 0
click at [191, 123] on div "folder 1 Daily" at bounding box center [205, 120] width 104 height 10
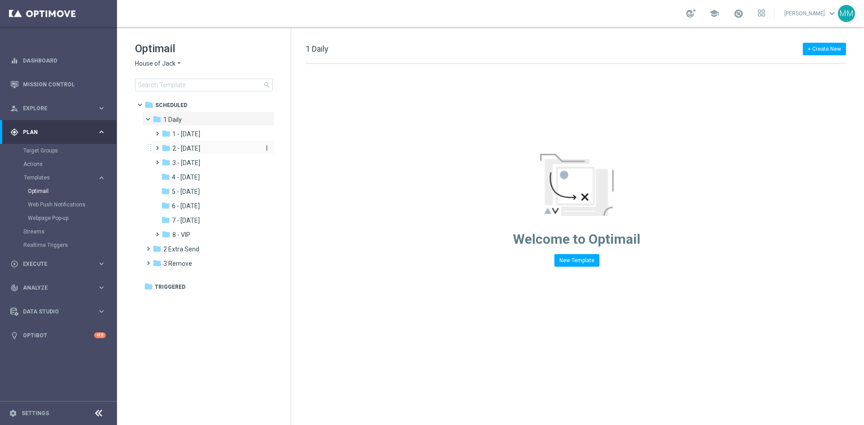
click at [200, 149] on span "2 - [DATE]" at bounding box center [186, 149] width 28 height 8
click at [197, 175] on span "Wed snip" at bounding box center [194, 177] width 26 height 8
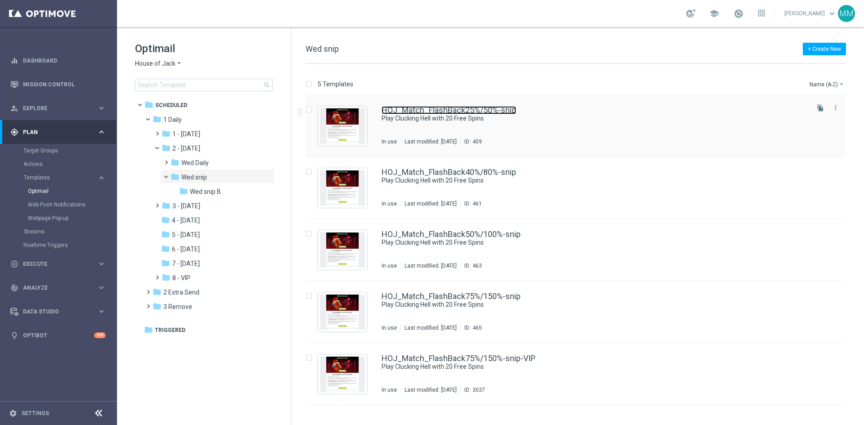
click at [454, 110] on link "HOJ_Match_FlashBack25%/50%-snip" at bounding box center [449, 110] width 135 height 8
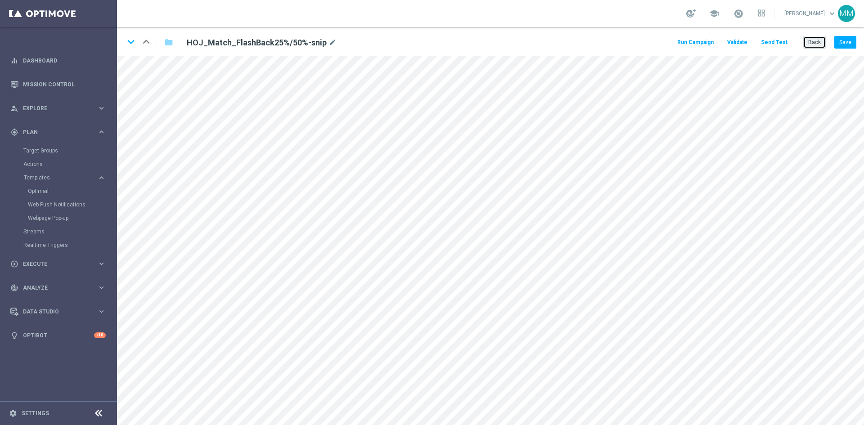
click at [820, 38] on button "Back" at bounding box center [815, 42] width 23 height 13
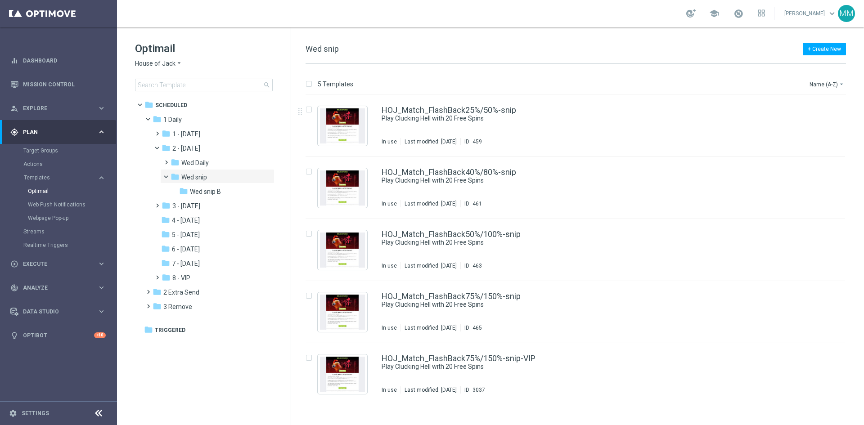
click at [148, 58] on div "Optimail House of Jack arrow_drop_down × House of Jack search" at bounding box center [213, 66] width 156 height 50
click at [155, 203] on span at bounding box center [156, 202] width 4 height 4
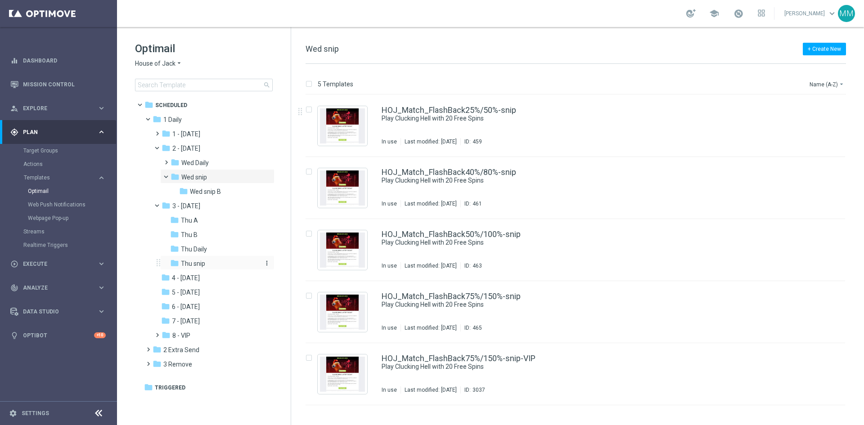
click at [221, 262] on div "folder Thu snip" at bounding box center [214, 264] width 89 height 10
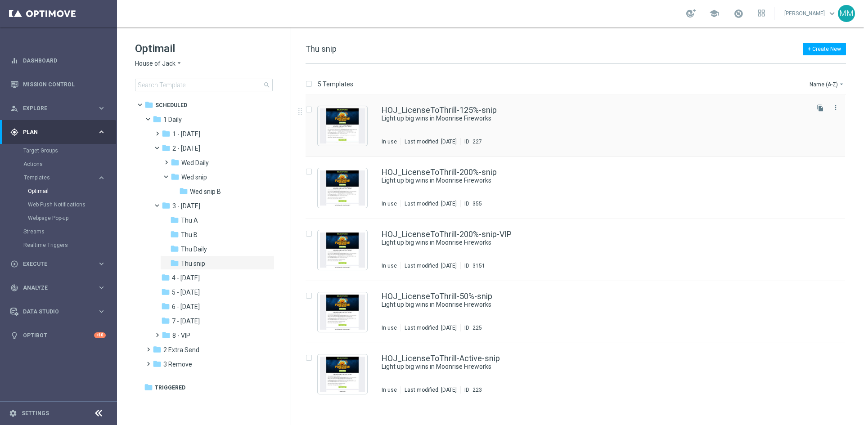
click at [440, 130] on div "HOJ_LicenseToThrill-125%-snip Light up big wins in Moonrise Fireworks In use La…" at bounding box center [595, 125] width 426 height 39
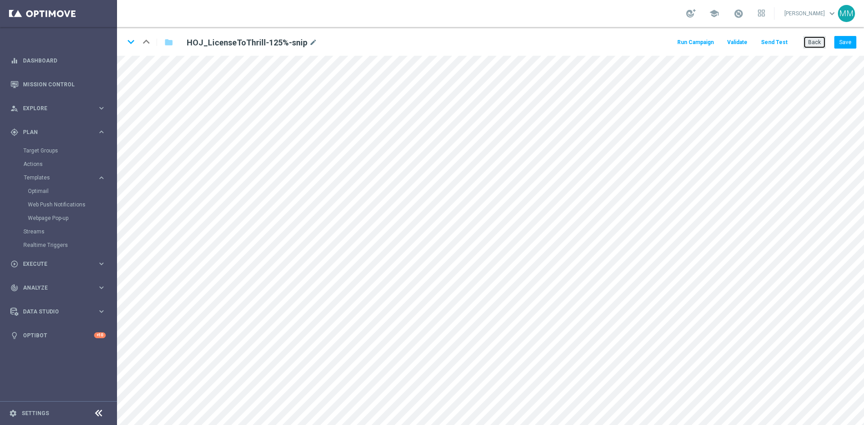
click at [805, 43] on button "Back" at bounding box center [815, 42] width 23 height 13
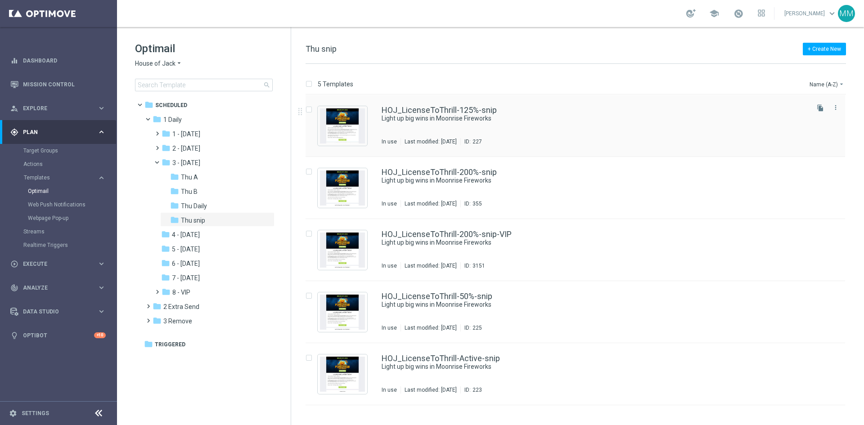
click at [443, 127] on div "HOJ_LicenseToThrill-125%-snip Light up big wins in Moonrise Fireworks In use La…" at bounding box center [595, 125] width 426 height 39
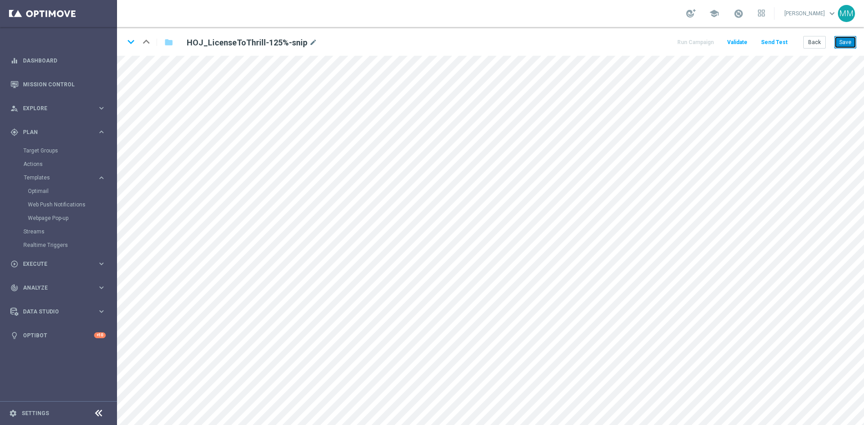
click at [840, 41] on button "Save" at bounding box center [846, 42] width 22 height 13
click at [847, 40] on button "Save" at bounding box center [846, 42] width 22 height 13
drag, startPoint x: 845, startPoint y: 40, endPoint x: 838, endPoint y: 48, distance: 10.6
click at [845, 41] on button "Save" at bounding box center [846, 42] width 22 height 13
click at [837, 36] on button "Save" at bounding box center [846, 42] width 22 height 13
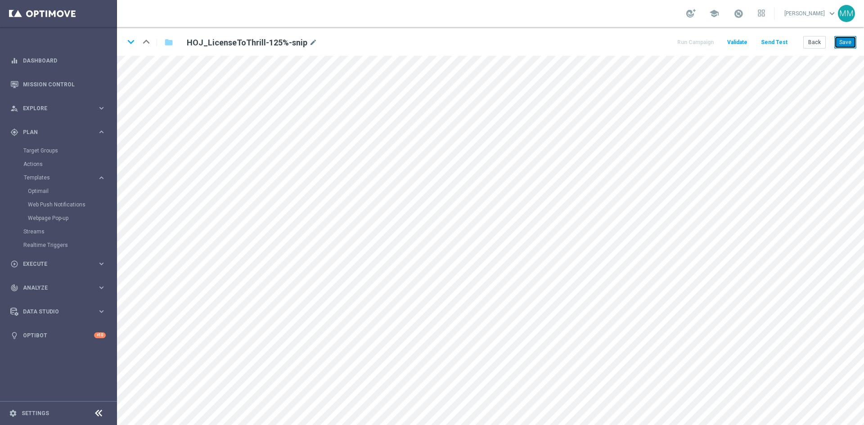
click at [845, 40] on button "Save" at bounding box center [846, 42] width 22 height 13
click at [851, 43] on button "Save" at bounding box center [846, 42] width 22 height 13
click at [844, 40] on button "Save" at bounding box center [846, 42] width 22 height 13
click at [131, 41] on icon "keyboard_arrow_down" at bounding box center [131, 42] width 14 height 14
click at [130, 45] on icon "keyboard_arrow_down" at bounding box center [131, 42] width 14 height 14
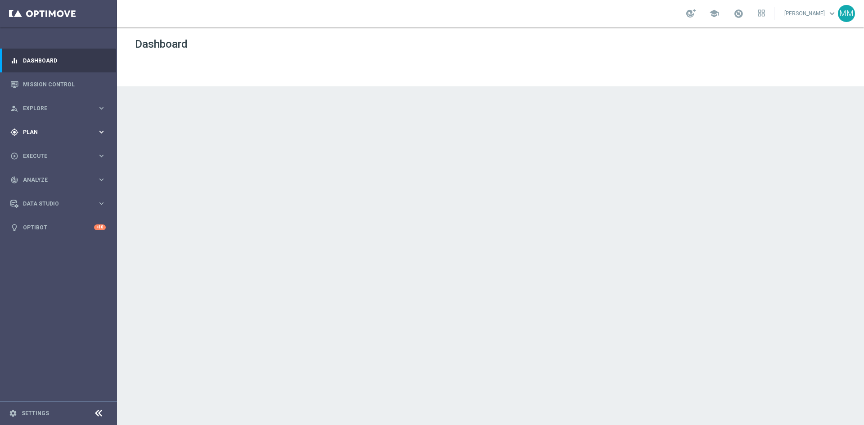
click at [102, 131] on icon "keyboard_arrow_right" at bounding box center [101, 132] width 9 height 9
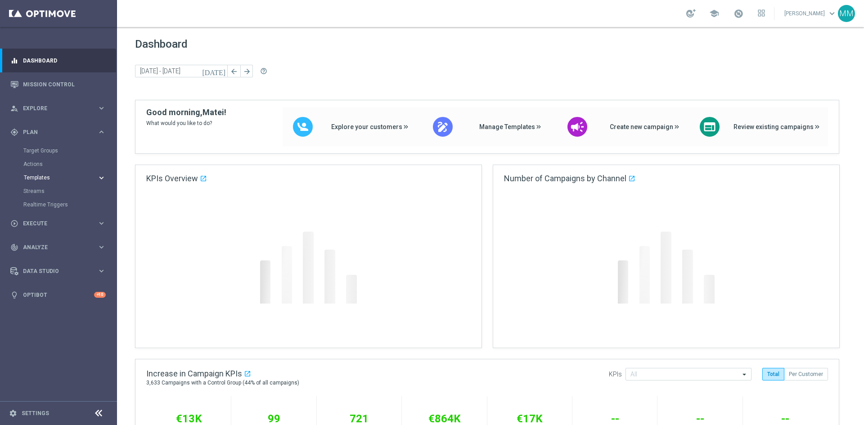
click at [102, 180] on icon "keyboard_arrow_right" at bounding box center [101, 178] width 9 height 9
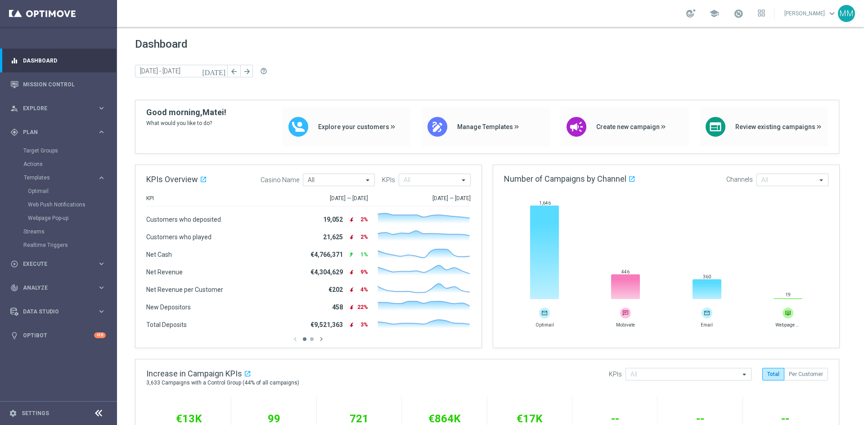
click at [50, 183] on div "Templates keyboard_arrow_right Optimail Web Push Notifications Webpage Pop-up" at bounding box center [69, 199] width 93 height 51
click at [54, 190] on link "Optimail" at bounding box center [61, 191] width 66 height 7
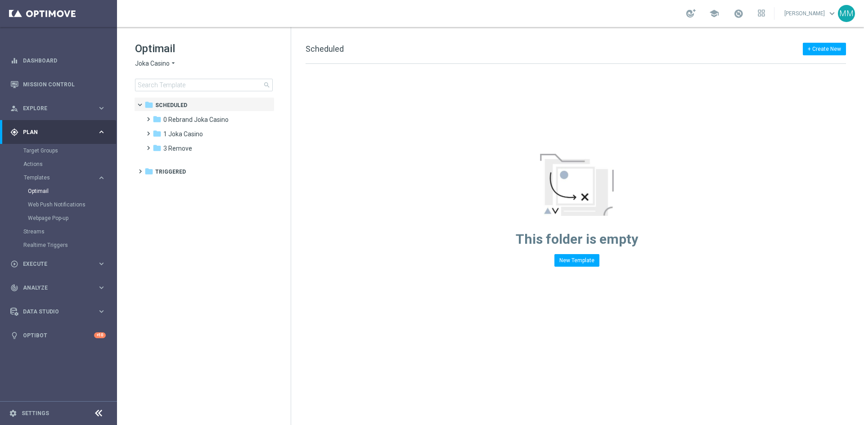
click at [161, 64] on span "Joka Casino" at bounding box center [152, 63] width 35 height 9
click at [0, 0] on span "House of Jack" at bounding box center [0, 0] width 0 height 0
click at [164, 119] on span "1 Daily" at bounding box center [172, 120] width 18 height 8
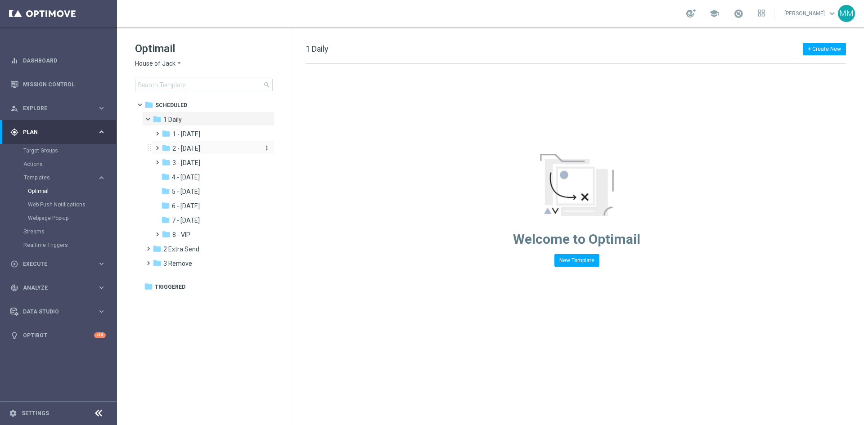
click at [200, 149] on span "2 - [DATE]" at bounding box center [186, 149] width 28 height 8
click at [200, 174] on span "Wed snip" at bounding box center [194, 177] width 26 height 8
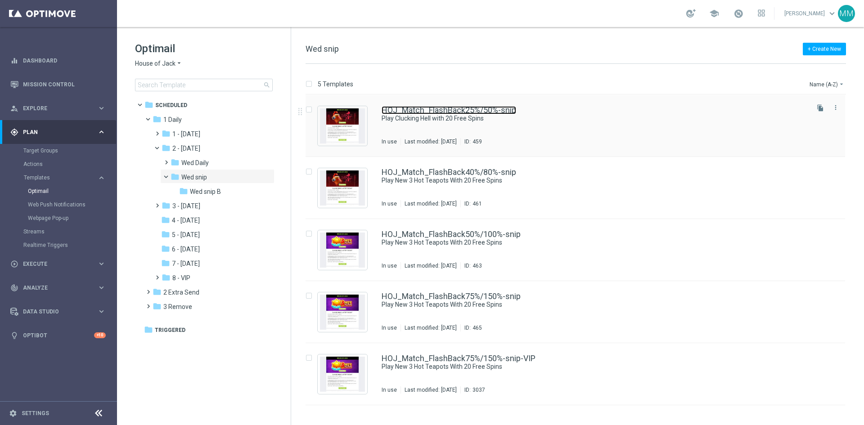
click at [476, 114] on link "HOJ_Match_FlashBack25%/50%-snip" at bounding box center [449, 110] width 135 height 8
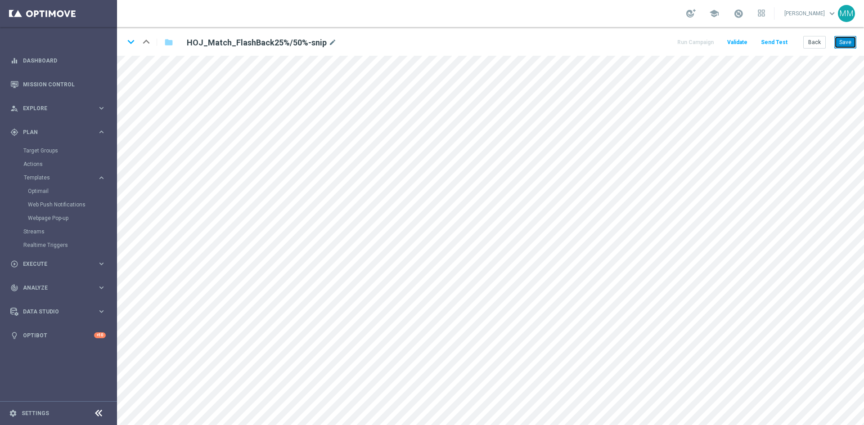
click at [849, 40] on button "Save" at bounding box center [846, 42] width 22 height 13
click at [773, 41] on button "Send Test" at bounding box center [774, 42] width 29 height 12
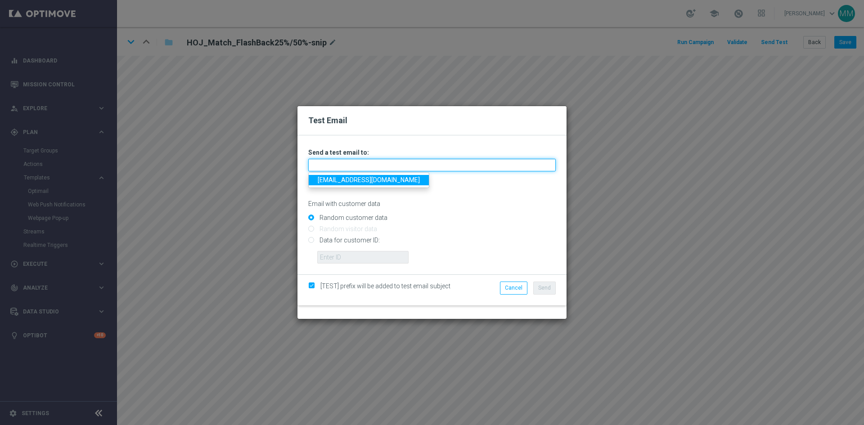
click at [343, 170] on input "text" at bounding box center [432, 165] width 248 height 13
type input "[EMAIL_ADDRESS][DOMAIN_NAME]"
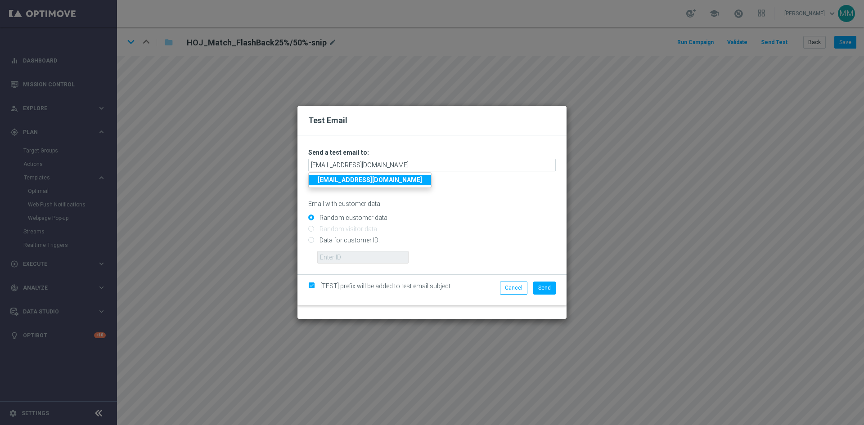
click at [360, 182] on strong "[EMAIL_ADDRESS][DOMAIN_NAME]" at bounding box center [370, 179] width 104 height 7
click at [543, 285] on span "Send" at bounding box center [544, 288] width 13 height 6
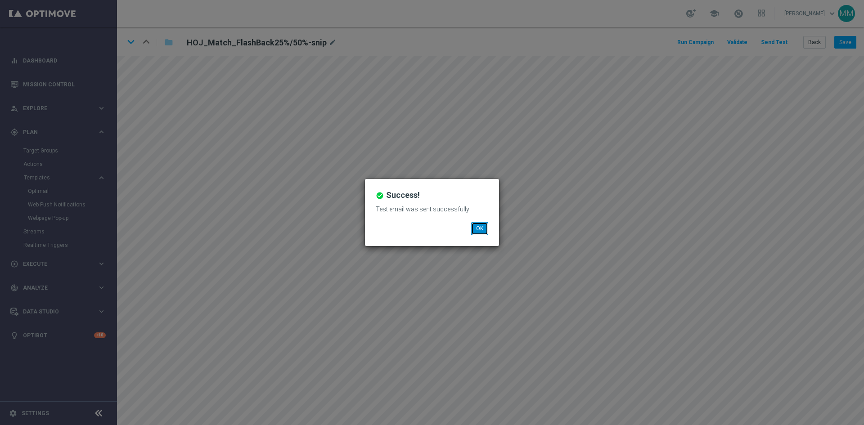
click at [486, 234] on button "OK" at bounding box center [479, 228] width 17 height 13
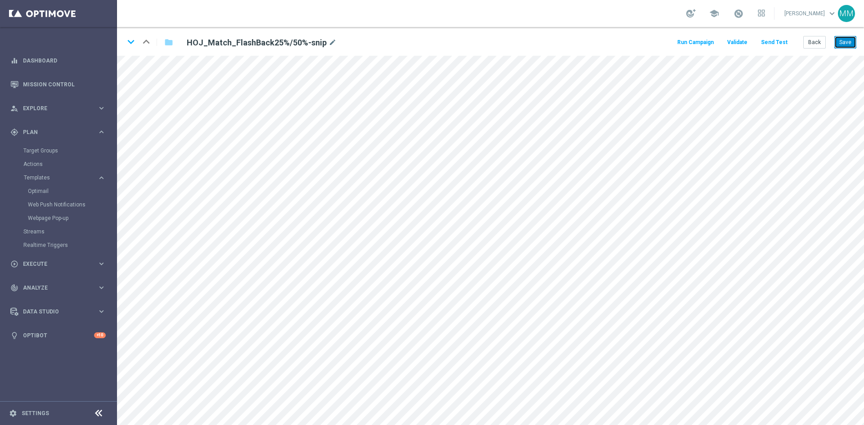
click at [846, 45] on button "Save" at bounding box center [846, 42] width 22 height 13
click at [768, 41] on button "Send Test" at bounding box center [774, 42] width 29 height 12
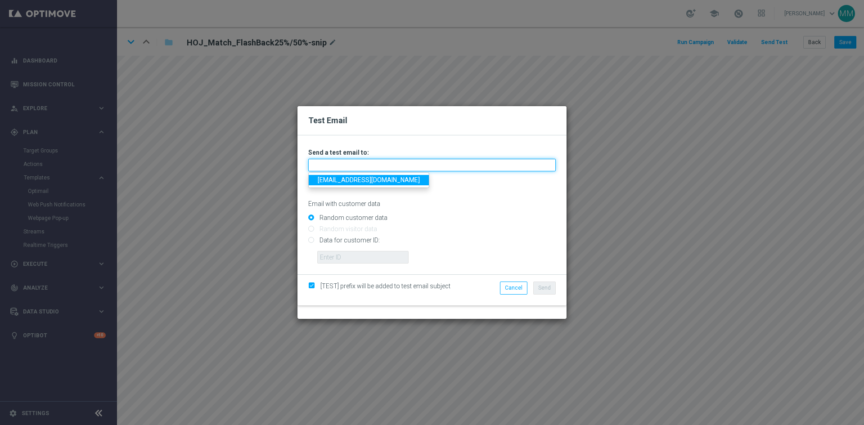
click at [387, 161] on input "text" at bounding box center [432, 165] width 248 height 13
type input "[EMAIL_ADDRESS][DOMAIN_NAME]"
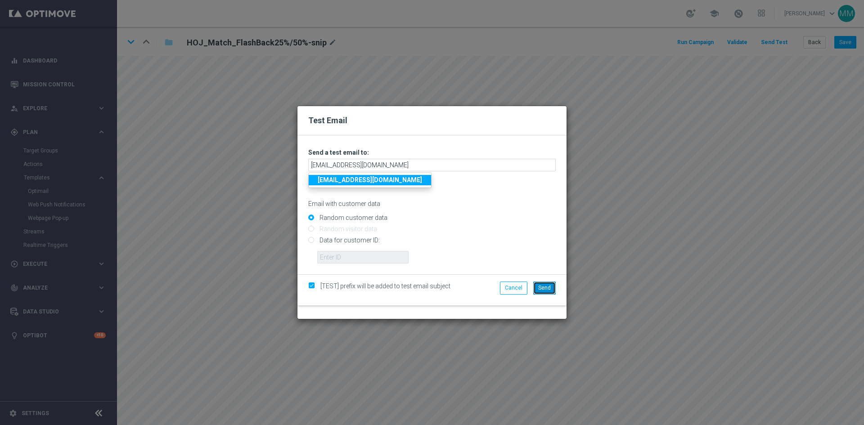
click at [548, 287] on span "Send" at bounding box center [544, 288] width 13 height 6
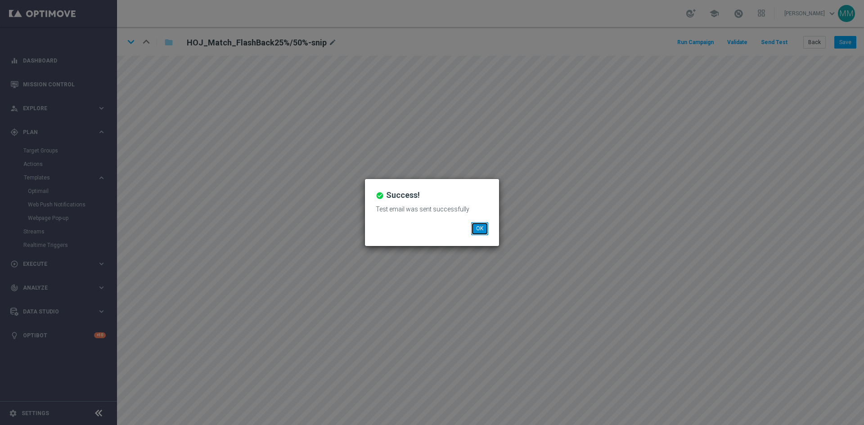
click at [478, 229] on button "OK" at bounding box center [479, 228] width 17 height 13
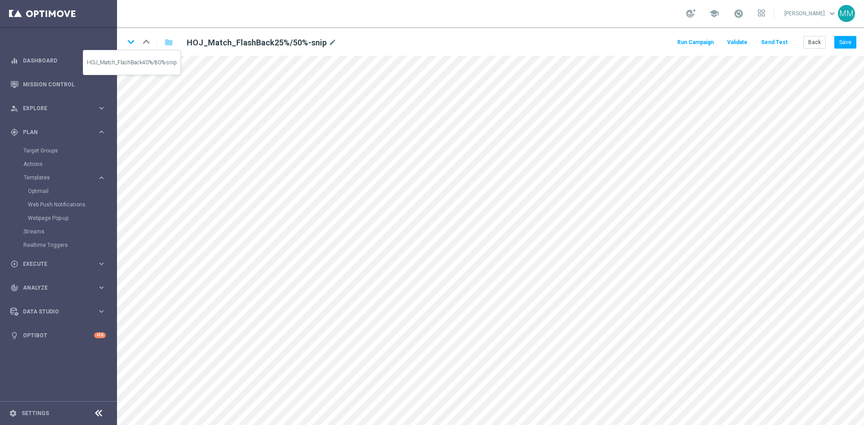
drag, startPoint x: 130, startPoint y: 43, endPoint x: 279, endPoint y: 151, distance: 184.0
click at [131, 44] on icon "keyboard_arrow_down" at bounding box center [131, 42] width 14 height 14
click at [144, 43] on icon "keyboard_arrow_up" at bounding box center [147, 42] width 14 height 14
click at [838, 45] on button "Save" at bounding box center [846, 42] width 22 height 13
click at [131, 40] on icon "keyboard_arrow_down" at bounding box center [131, 42] width 14 height 14
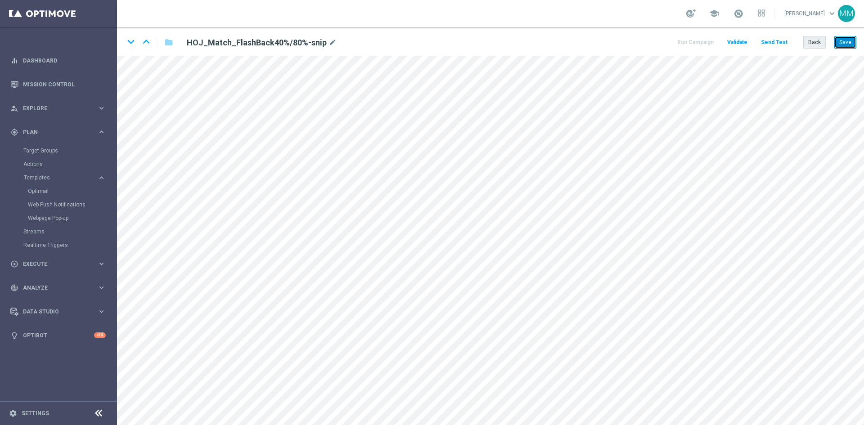
drag, startPoint x: 840, startPoint y: 40, endPoint x: 826, endPoint y: 49, distance: 16.4
click at [840, 41] on button "Save" at bounding box center [846, 42] width 22 height 13
click at [132, 44] on icon "keyboard_arrow_down" at bounding box center [131, 42] width 14 height 14
click at [145, 41] on icon "keyboard_arrow_up" at bounding box center [147, 42] width 14 height 14
click at [854, 39] on button "Save" at bounding box center [846, 42] width 22 height 13
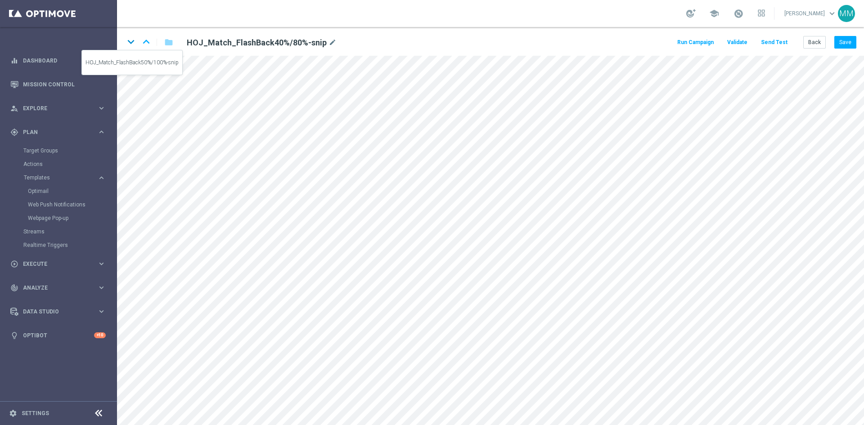
click at [133, 41] on icon "keyboard_arrow_down" at bounding box center [131, 42] width 14 height 14
click at [146, 43] on icon "keyboard_arrow_up" at bounding box center [147, 42] width 14 height 14
click at [132, 44] on icon "keyboard_arrow_down" at bounding box center [131, 42] width 14 height 14
click at [847, 41] on button "Save" at bounding box center [846, 42] width 22 height 13
click at [128, 42] on icon "keyboard_arrow_down" at bounding box center [131, 42] width 14 height 14
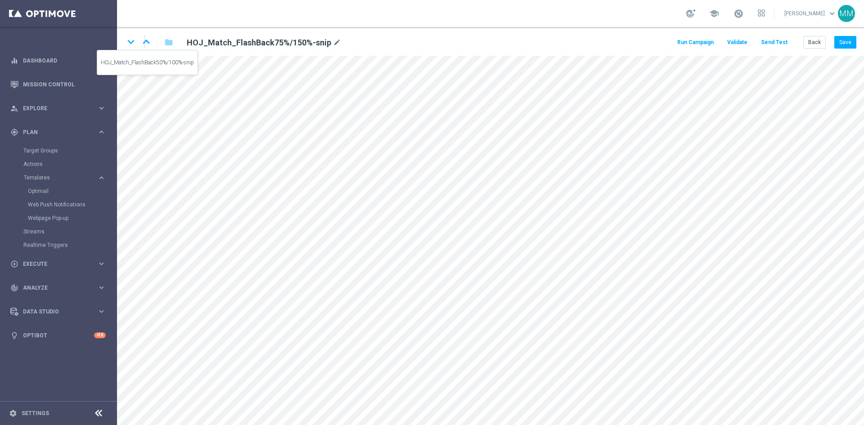
click at [145, 46] on icon "keyboard_arrow_up" at bounding box center [147, 42] width 14 height 14
click at [149, 42] on icon "keyboard_arrow_up" at bounding box center [147, 42] width 14 height 14
click at [132, 41] on icon "keyboard_arrow_down" at bounding box center [131, 42] width 14 height 14
click at [131, 46] on icon "keyboard_arrow_down" at bounding box center [131, 42] width 14 height 14
click at [131, 43] on icon "keyboard_arrow_down" at bounding box center [131, 42] width 14 height 14
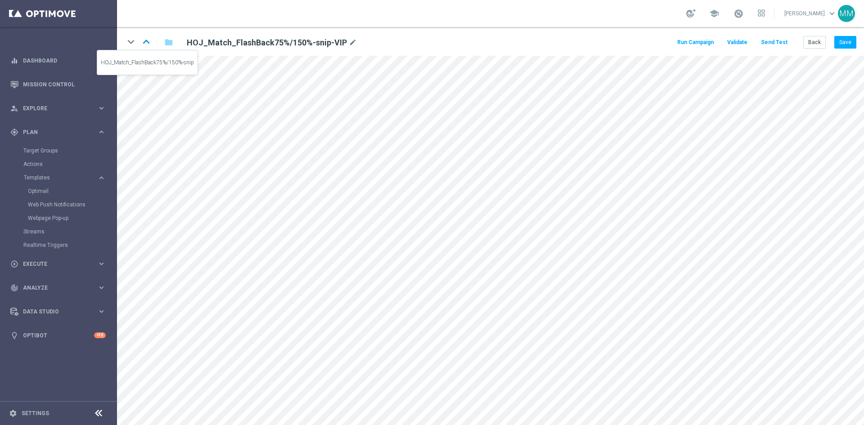
click at [145, 42] on icon "keyboard_arrow_up" at bounding box center [147, 42] width 14 height 14
click at [128, 41] on icon "keyboard_arrow_down" at bounding box center [131, 42] width 14 height 14
click at [149, 41] on icon "keyboard_arrow_up" at bounding box center [147, 42] width 14 height 14
click at [147, 43] on icon "keyboard_arrow_up" at bounding box center [147, 42] width 14 height 14
click at [131, 41] on icon "keyboard_arrow_down" at bounding box center [131, 42] width 14 height 14
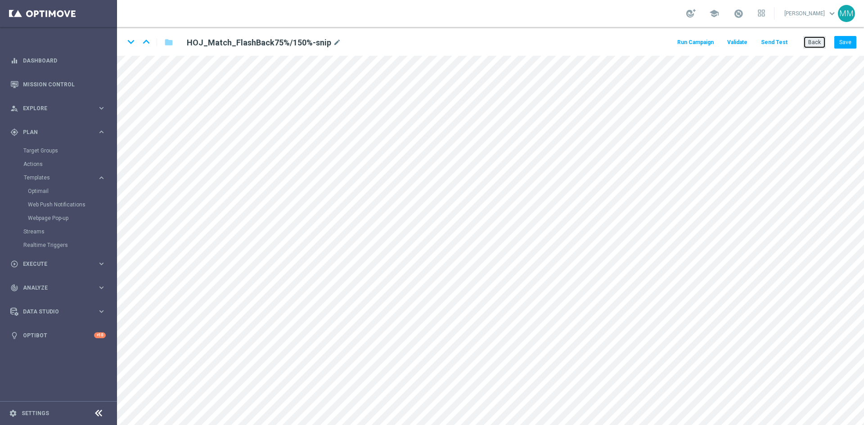
click at [813, 37] on button "Back" at bounding box center [815, 42] width 23 height 13
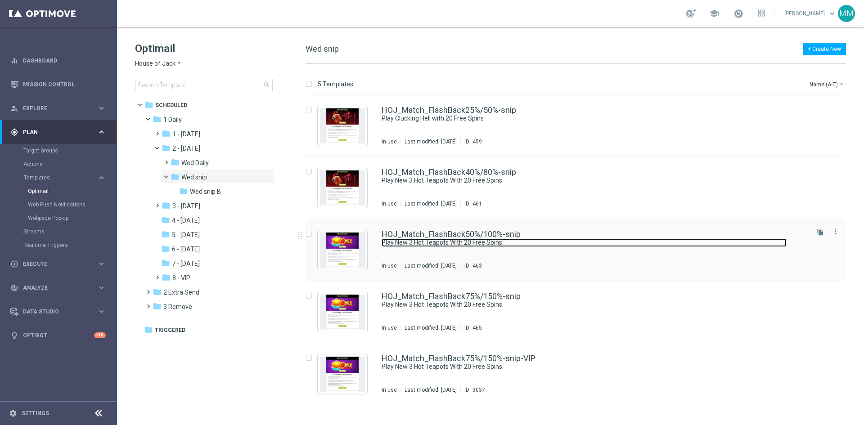
click at [458, 239] on link "Play New 3 Hot Teapots With 20 Free Spins" at bounding box center [584, 243] width 405 height 9
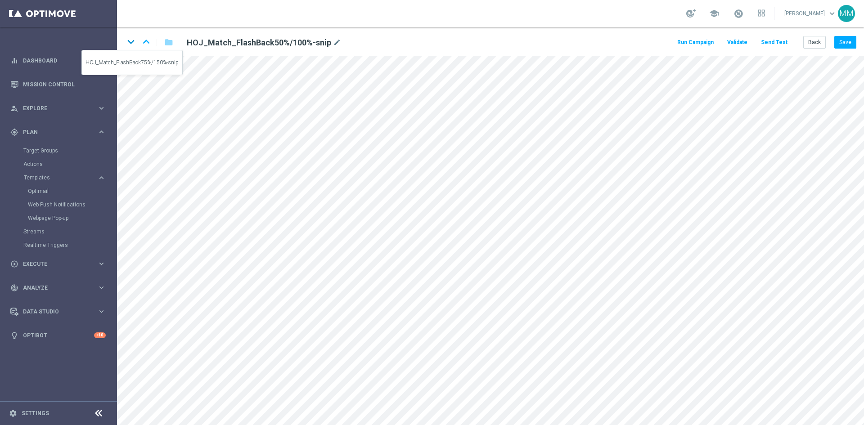
click at [130, 42] on icon "keyboard_arrow_down" at bounding box center [131, 42] width 14 height 14
click at [843, 41] on button "Save" at bounding box center [846, 42] width 22 height 13
click at [847, 44] on button "Save" at bounding box center [846, 42] width 22 height 13
click at [132, 44] on icon "keyboard_arrow_down" at bounding box center [131, 42] width 14 height 14
click at [144, 42] on icon "keyboard_arrow_up" at bounding box center [147, 42] width 14 height 14
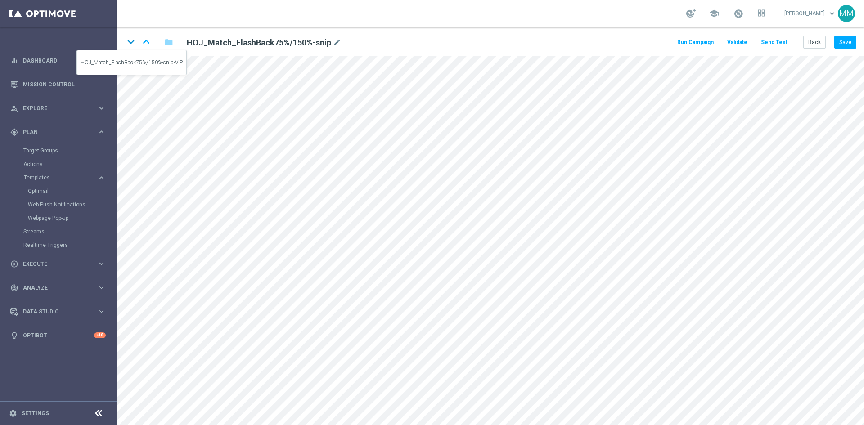
click at [131, 44] on icon "keyboard_arrow_down" at bounding box center [131, 42] width 14 height 14
click at [853, 44] on button "Save" at bounding box center [846, 42] width 22 height 13
click at [819, 42] on button "Back" at bounding box center [815, 42] width 23 height 13
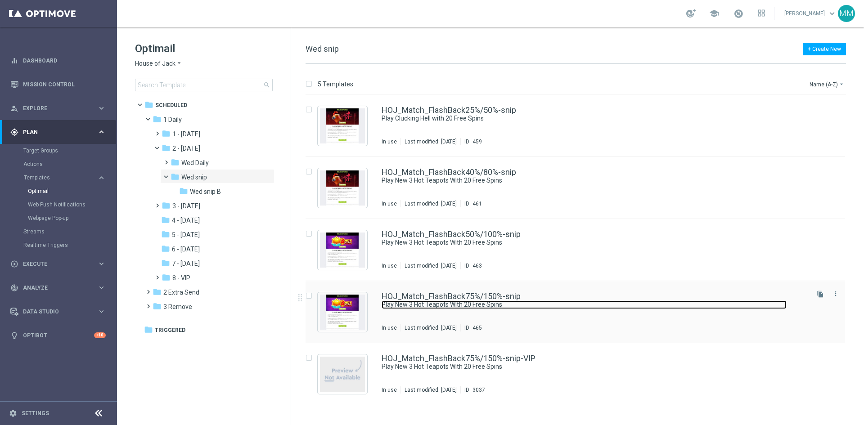
click at [521, 307] on link "Play New 3 Hot Teapots With 20 Free Spins" at bounding box center [584, 305] width 405 height 9
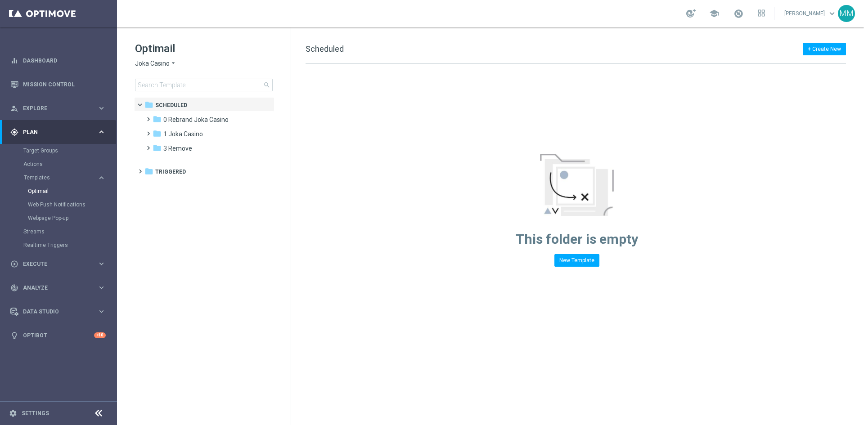
click at [165, 64] on span "Joka Casino" at bounding box center [152, 63] width 35 height 9
click at [168, 125] on div "Pokie Pop" at bounding box center [170, 127] width 68 height 11
click at [190, 118] on div "folder 1 Daily" at bounding box center [205, 120] width 104 height 10
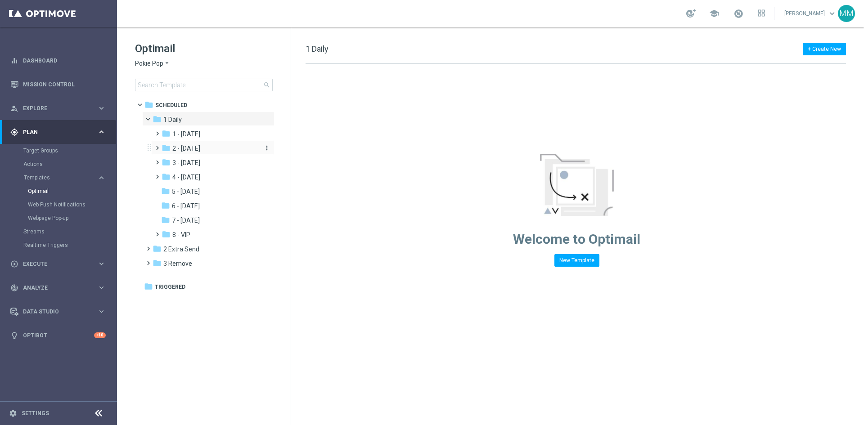
click at [200, 149] on span "2 - [DATE]" at bounding box center [186, 149] width 28 height 8
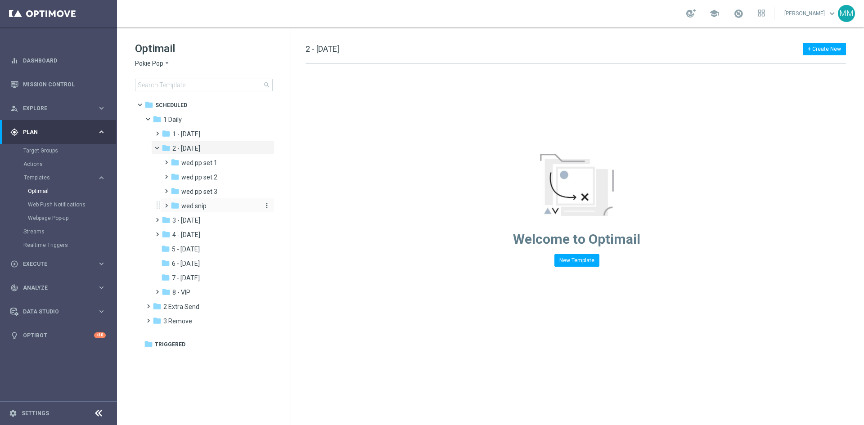
click at [205, 201] on div "folder wed snip" at bounding box center [215, 206] width 88 height 10
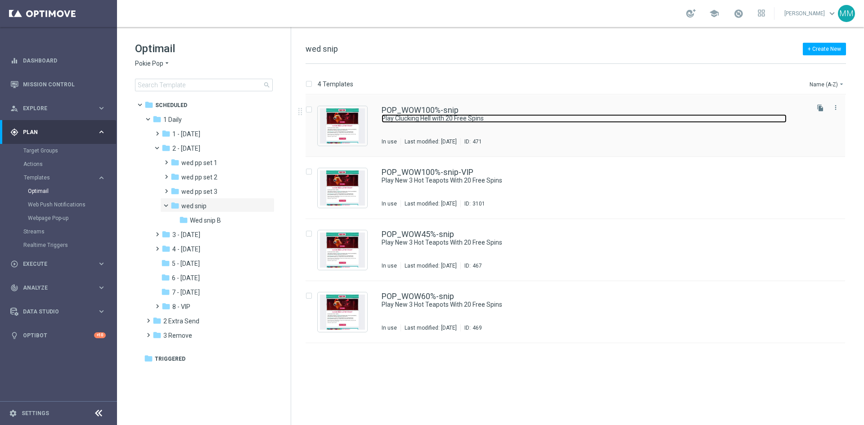
click at [469, 115] on link "Play Clucking Hell with 20 Free Spins" at bounding box center [584, 118] width 405 height 9
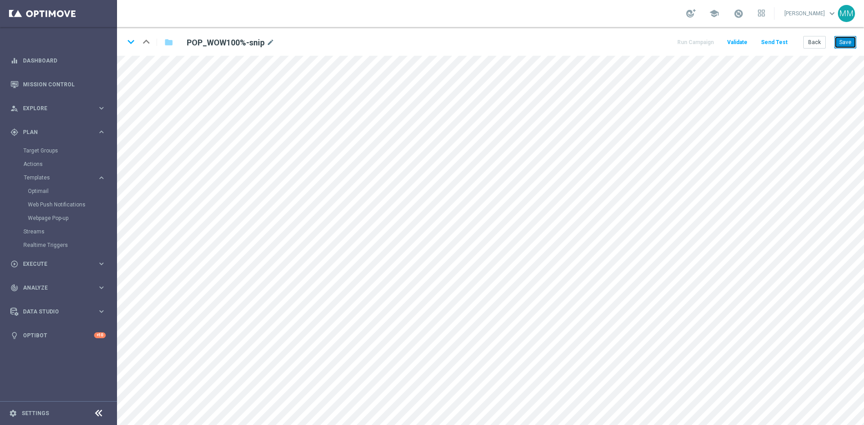
click at [846, 41] on button "Save" at bounding box center [846, 42] width 22 height 13
drag, startPoint x: 851, startPoint y: 41, endPoint x: 850, endPoint y: 45, distance: 4.7
click at [851, 41] on button "Save" at bounding box center [846, 42] width 22 height 13
click at [843, 44] on button "Save" at bounding box center [846, 42] width 22 height 13
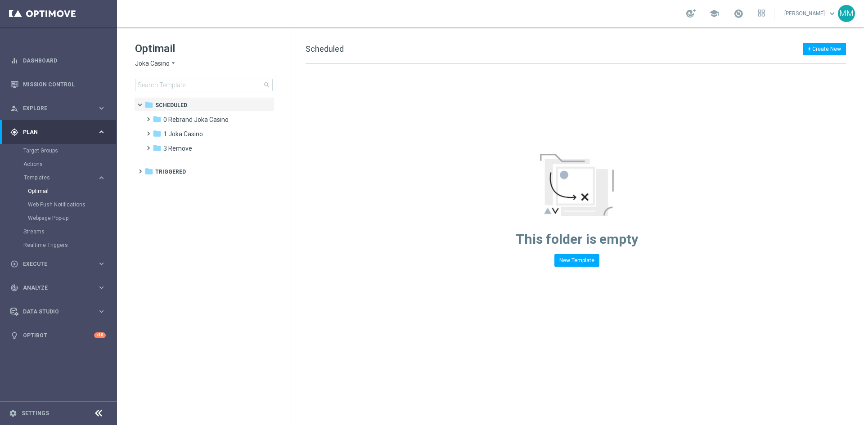
click at [170, 63] on icon "arrow_drop_down" at bounding box center [173, 63] width 7 height 9
click at [0, 0] on span "Casino-Mate" at bounding box center [0, 0] width 0 height 0
click at [181, 121] on span "1 Daily" at bounding box center [172, 120] width 18 height 8
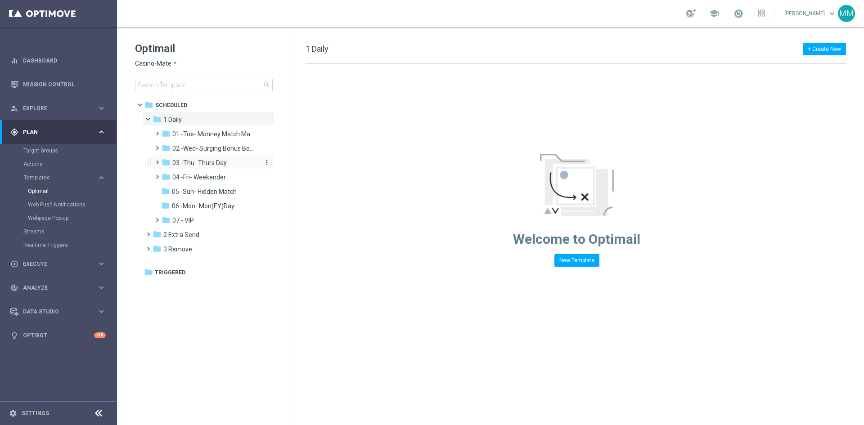
click at [213, 166] on span "03 -Thu- Thurs Day" at bounding box center [199, 163] width 54 height 8
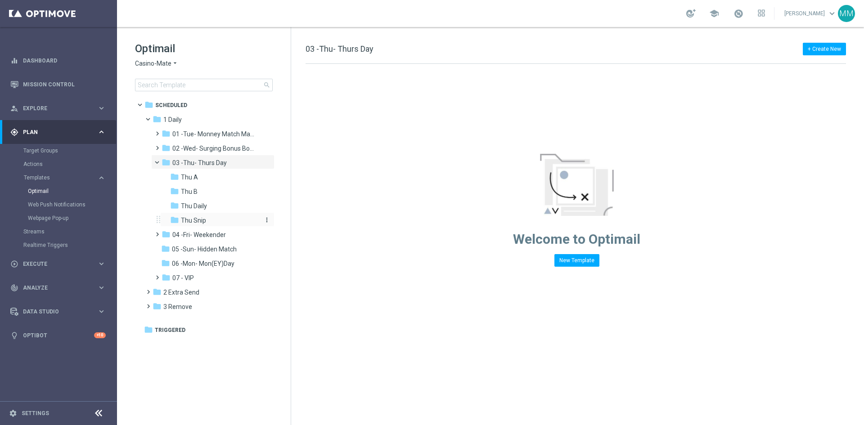
click at [211, 219] on div "folder Thu Snip" at bounding box center [214, 221] width 89 height 10
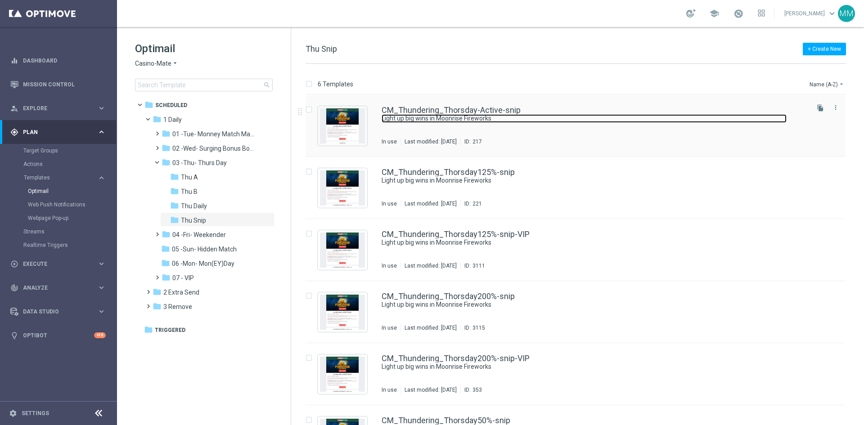
click at [485, 119] on link "Light up big wins in Moonrise Fireworks" at bounding box center [584, 118] width 405 height 9
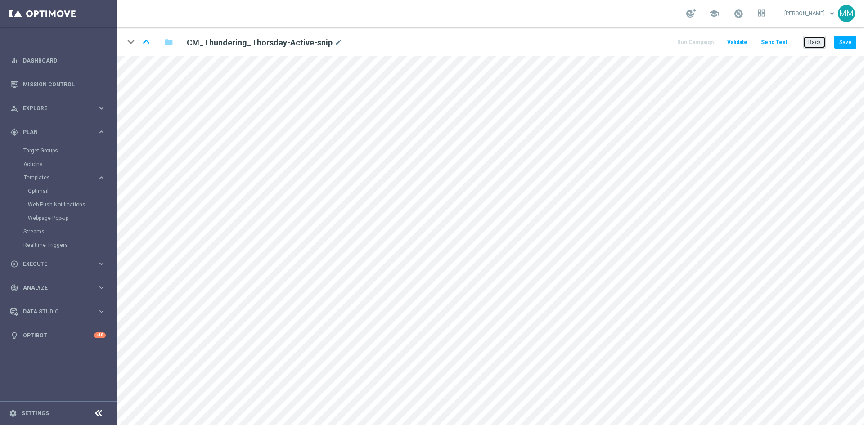
click at [812, 43] on button "Back" at bounding box center [815, 42] width 23 height 13
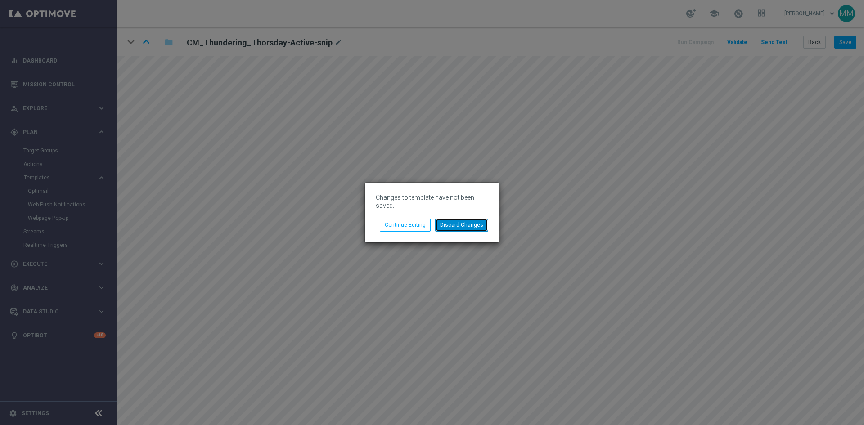
click at [468, 228] on button "Discard Changes" at bounding box center [461, 225] width 53 height 13
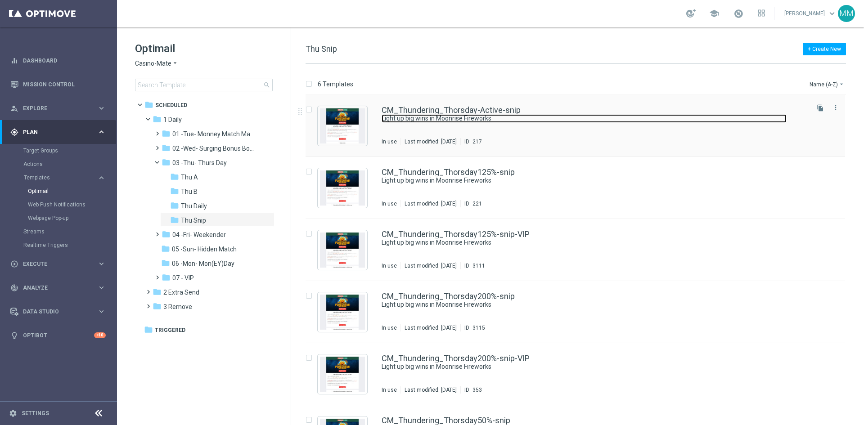
click at [424, 118] on link "Light up big wins in Moonrise Fireworks" at bounding box center [584, 118] width 405 height 9
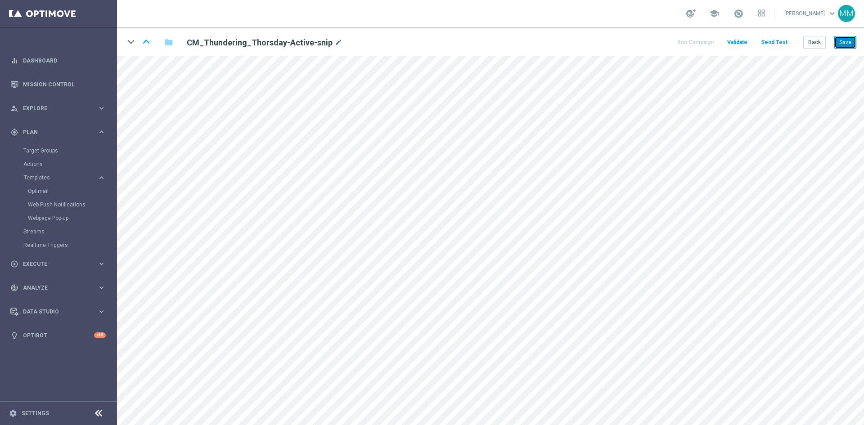
drag, startPoint x: 843, startPoint y: 41, endPoint x: 837, endPoint y: 41, distance: 5.4
click at [842, 41] on button "Save" at bounding box center [846, 42] width 22 height 13
click at [820, 41] on button "Back" at bounding box center [815, 42] width 23 height 13
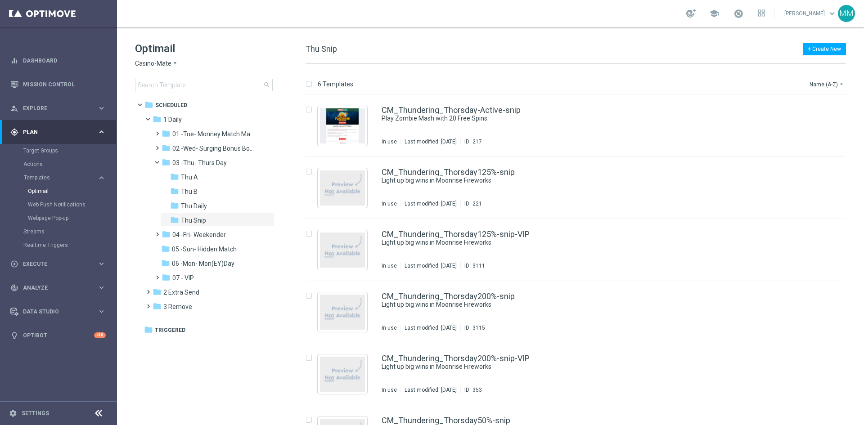
click at [177, 65] on div "Casino-Mate arrow_drop_down × Casino-Mate" at bounding box center [204, 63] width 138 height 9
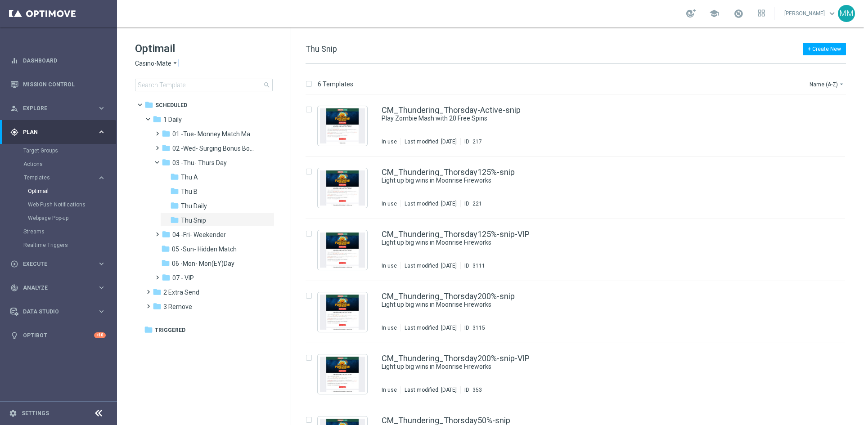
click at [167, 65] on span "Casino-Mate" at bounding box center [153, 63] width 36 height 9
click at [0, 0] on span "House of Jack" at bounding box center [0, 0] width 0 height 0
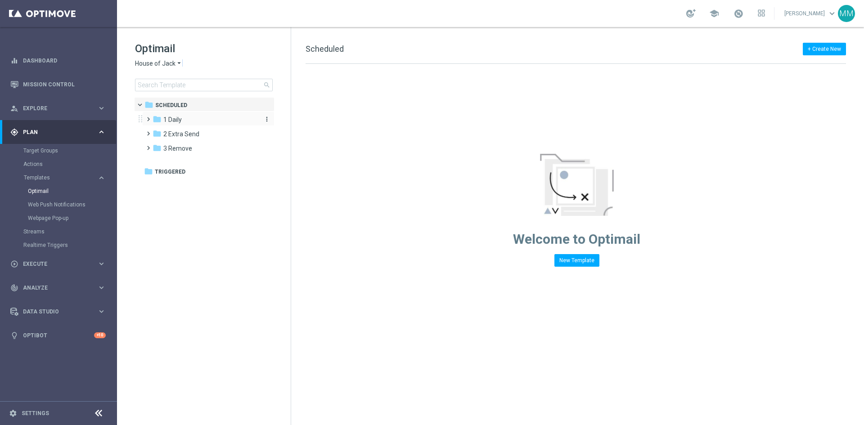
click at [201, 118] on div "folder 1 Daily" at bounding box center [205, 120] width 104 height 10
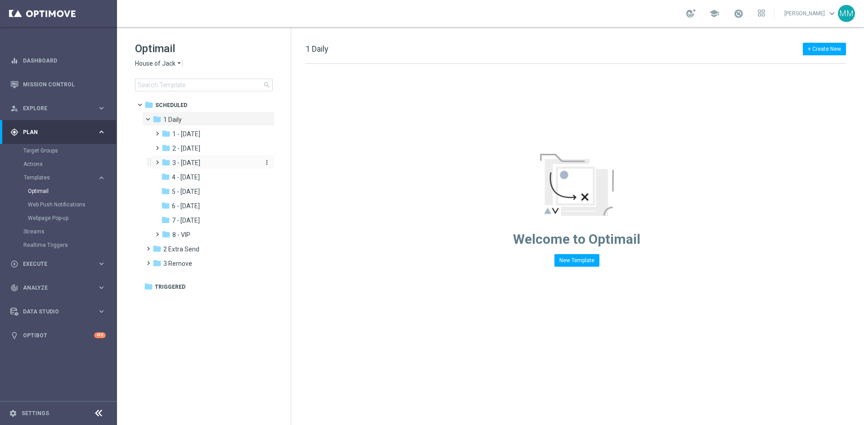
click at [200, 160] on span "3 - [DATE]" at bounding box center [186, 163] width 28 height 8
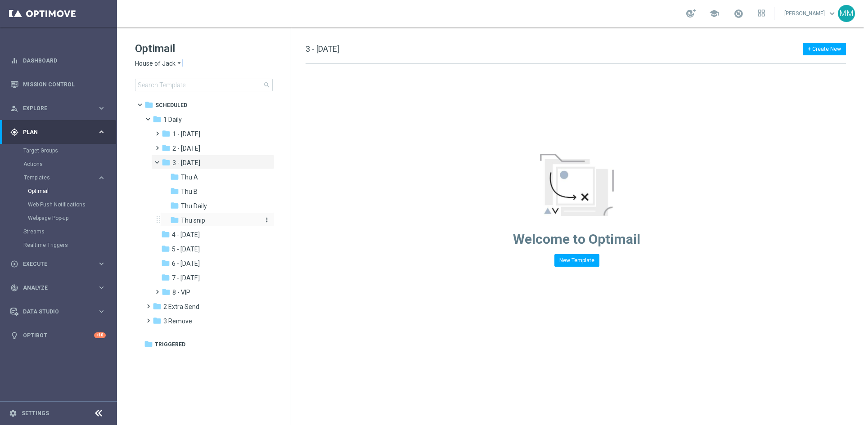
click at [203, 221] on span "Thu snip" at bounding box center [193, 221] width 24 height 8
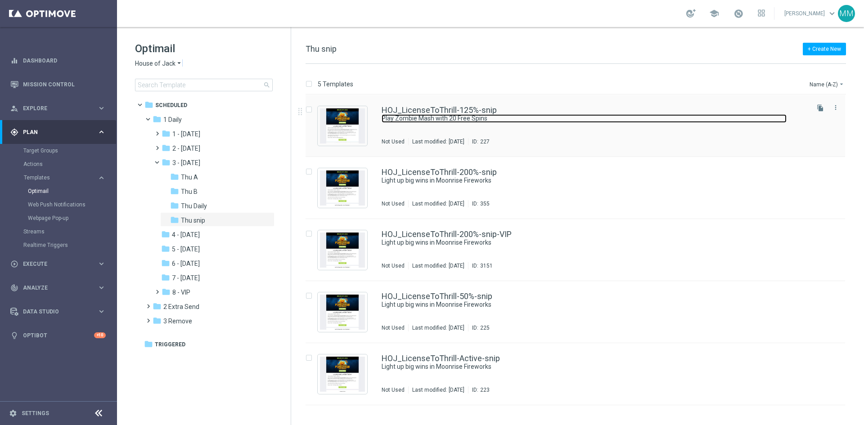
click at [441, 114] on link "Play Zombie Mash with 20 Free Spins" at bounding box center [584, 118] width 405 height 9
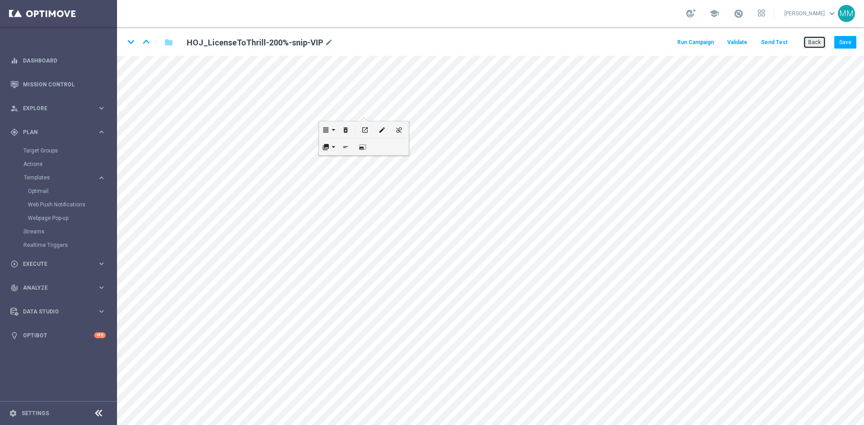
click at [806, 43] on button "Back" at bounding box center [815, 42] width 23 height 13
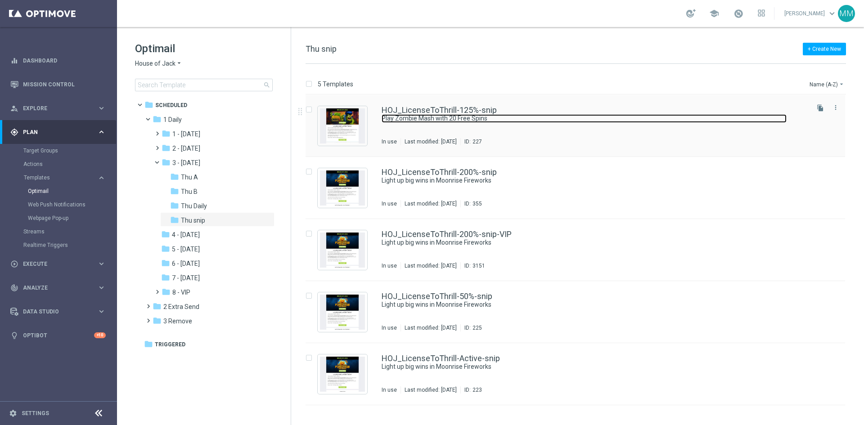
click at [474, 122] on link "Play Zombie Mash with 20 Free Spins" at bounding box center [584, 118] width 405 height 9
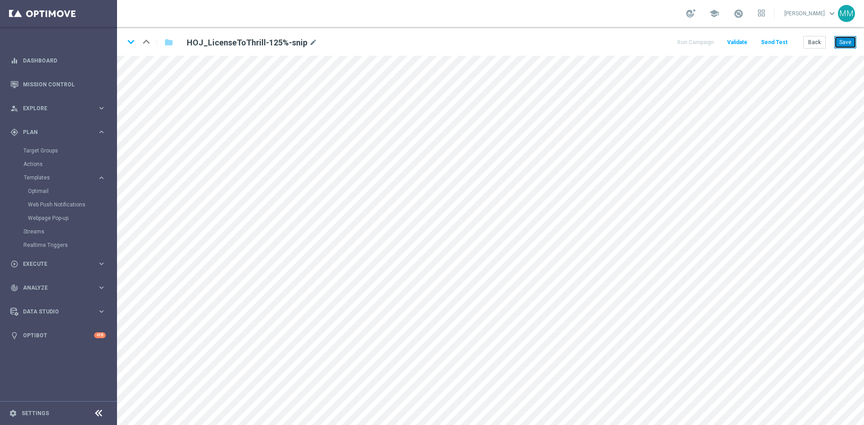
click at [846, 41] on button "Save" at bounding box center [846, 42] width 22 height 13
click at [844, 42] on button "Save" at bounding box center [846, 42] width 22 height 13
drag, startPoint x: 849, startPoint y: 44, endPoint x: 830, endPoint y: 52, distance: 20.8
click at [850, 43] on button "Save" at bounding box center [846, 42] width 22 height 13
click at [848, 40] on button "Save" at bounding box center [846, 42] width 22 height 13
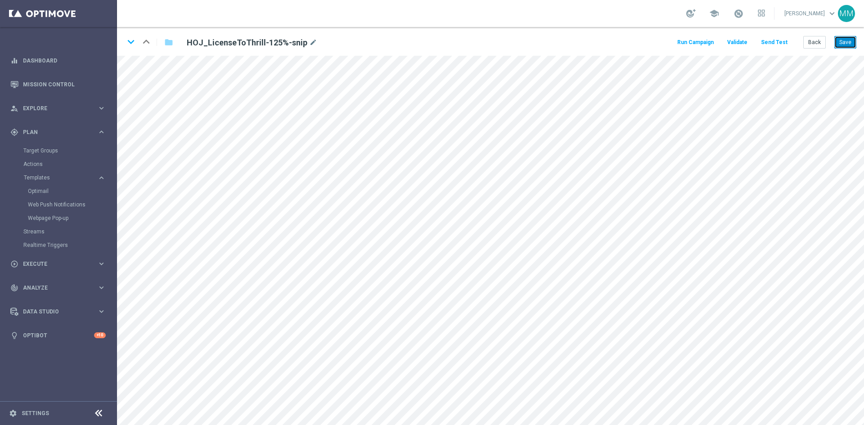
click at [844, 41] on button "Save" at bounding box center [846, 42] width 22 height 13
click at [838, 68] on div "keyboard_arrow_down keyboard_arrow_up folder HOJ_LicenseToThrill-125%-snip mode…" at bounding box center [490, 226] width 747 height 398
click at [818, 42] on button "Back" at bounding box center [815, 42] width 23 height 13
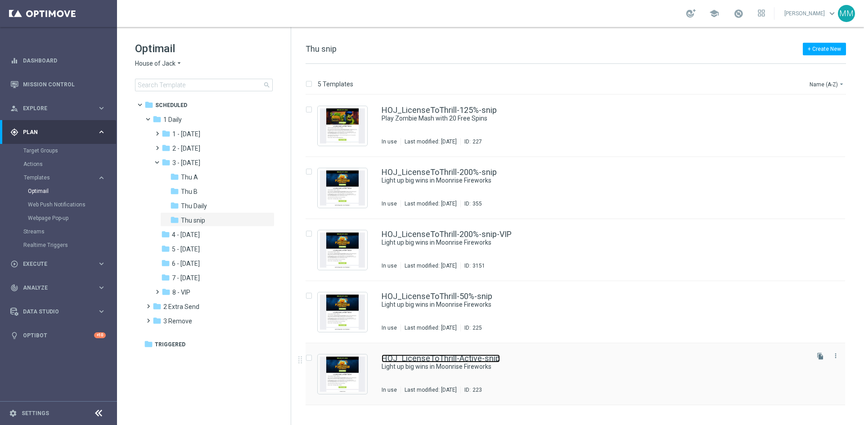
click at [492, 360] on link "HOJ_LicenseToThrill-Active-snip" at bounding box center [441, 359] width 118 height 8
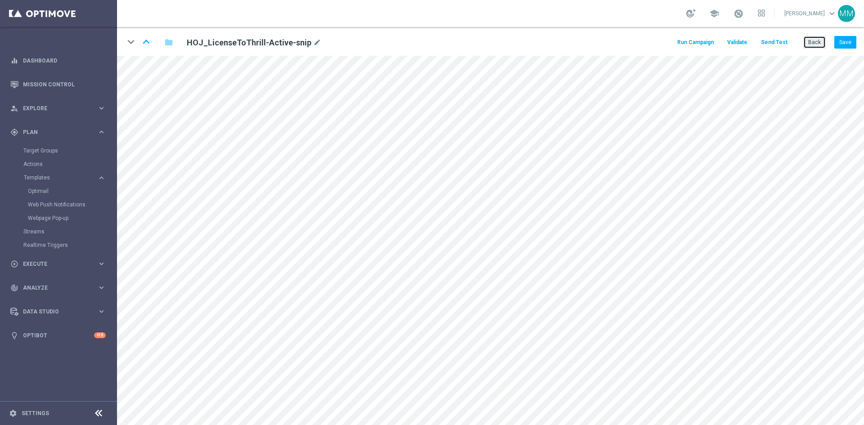
click at [816, 44] on button "Back" at bounding box center [815, 42] width 23 height 13
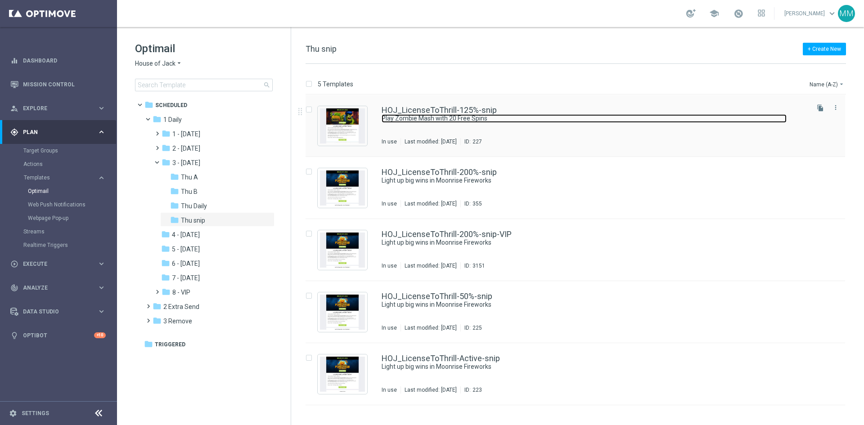
click at [440, 115] on link "Play Zombie Mash with 20 Free Spins" at bounding box center [584, 118] width 405 height 9
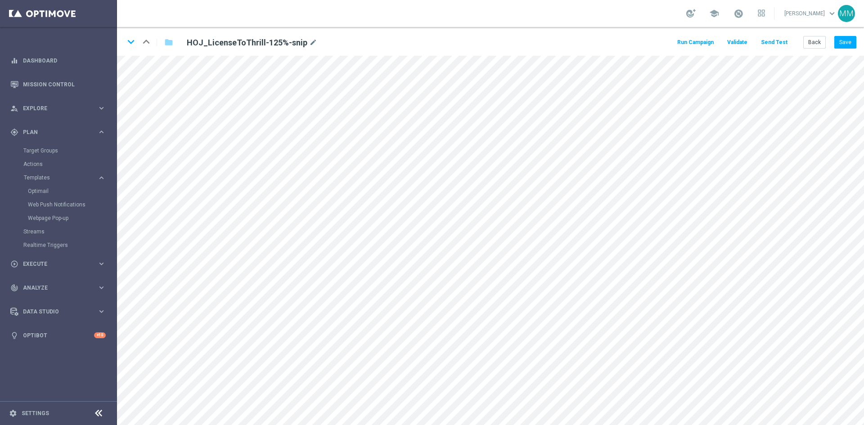
click at [780, 46] on button "Send Test" at bounding box center [774, 42] width 29 height 12
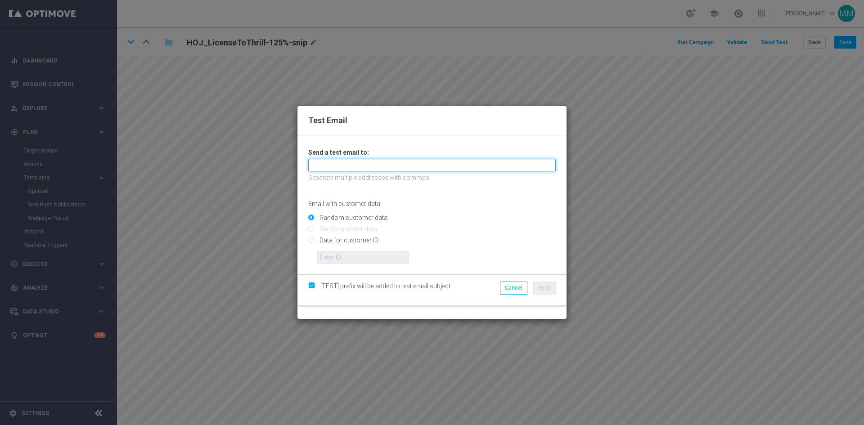
click at [347, 168] on input "text" at bounding box center [432, 165] width 248 height 13
click at [333, 162] on input "text" at bounding box center [432, 165] width 248 height 13
click at [373, 165] on input "mateigoldmedialba" at bounding box center [432, 165] width 248 height 13
click at [373, 163] on input "mateigoldmedialba" at bounding box center [432, 165] width 248 height 13
click at [372, 162] on input "mateigoldmedialba" at bounding box center [432, 165] width 248 height 13
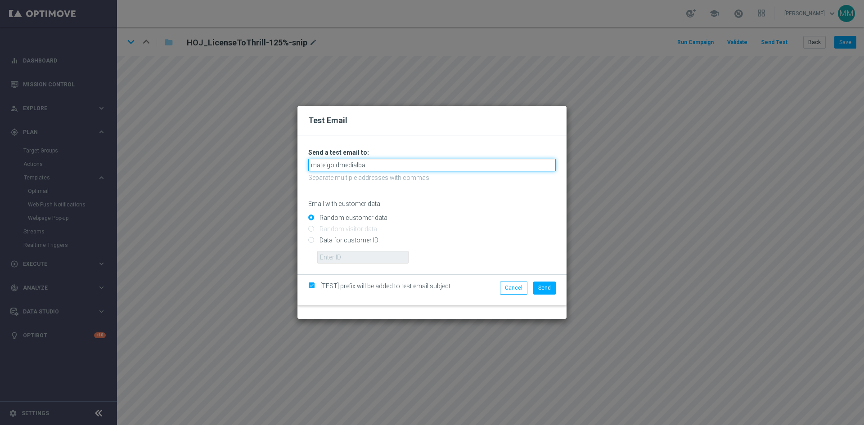
click at [340, 163] on input "mateigoldmedialba" at bounding box center [432, 165] width 248 height 13
click at [339, 163] on input "mateigoldmedialba" at bounding box center [432, 165] width 248 height 13
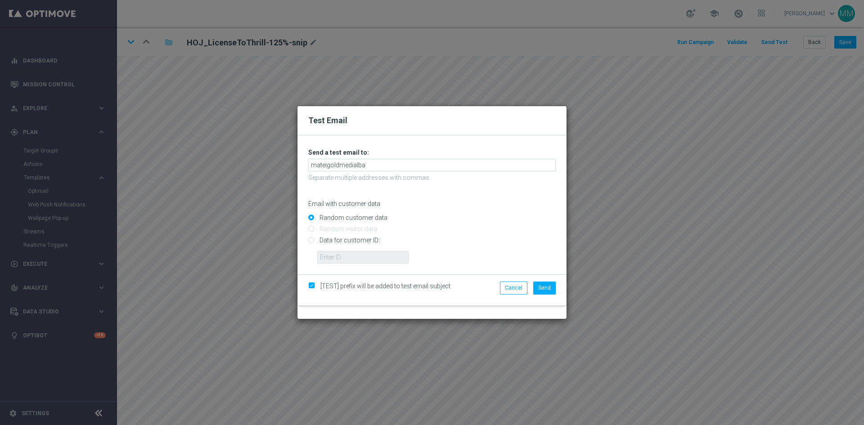
click at [344, 153] on h3 "Send a test email to:" at bounding box center [432, 153] width 248 height 8
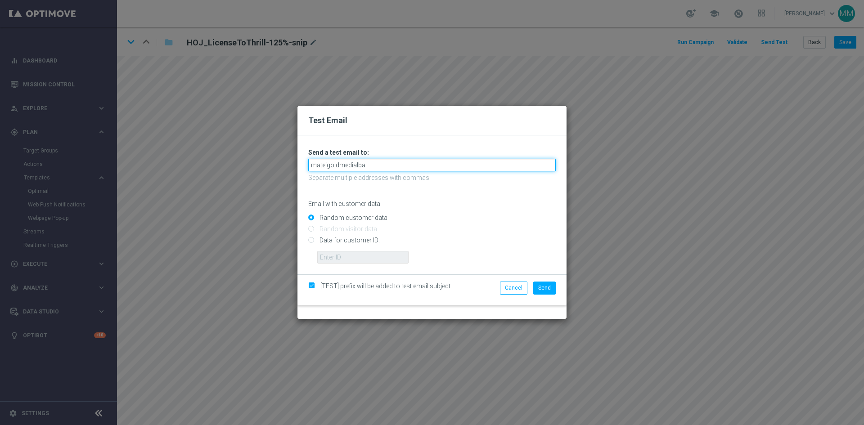
click at [377, 166] on input "mateigoldmedialba" at bounding box center [432, 165] width 248 height 13
drag, startPoint x: 380, startPoint y: 165, endPoint x: 300, endPoint y: 158, distance: 80.9
click at [300, 158] on form "Unable to send test email. If this problem persists, contact your CSM for assis…" at bounding box center [432, 205] width 269 height 139
paste input "@[DOMAIN_NAME]"
type input "[EMAIL_ADDRESS][DOMAIN_NAME]"
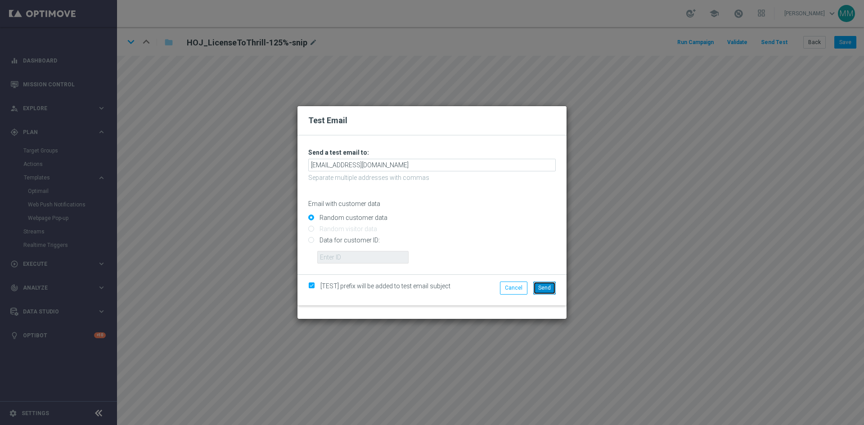
click at [544, 289] on span "Send" at bounding box center [544, 288] width 13 height 6
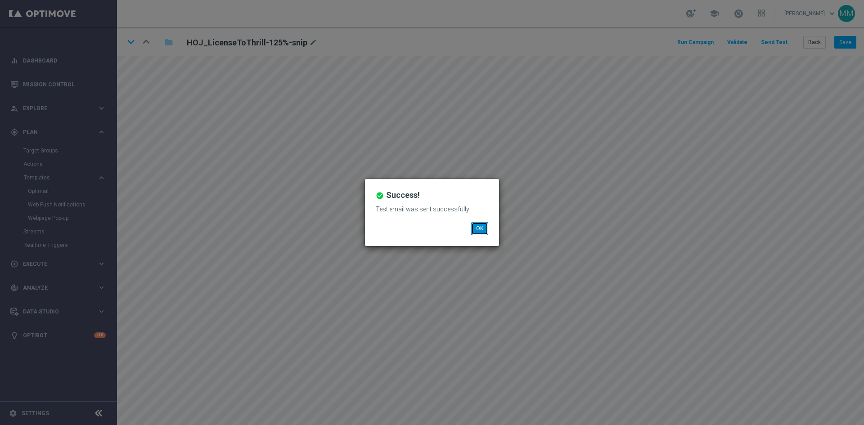
click at [474, 229] on button "OK" at bounding box center [479, 228] width 17 height 13
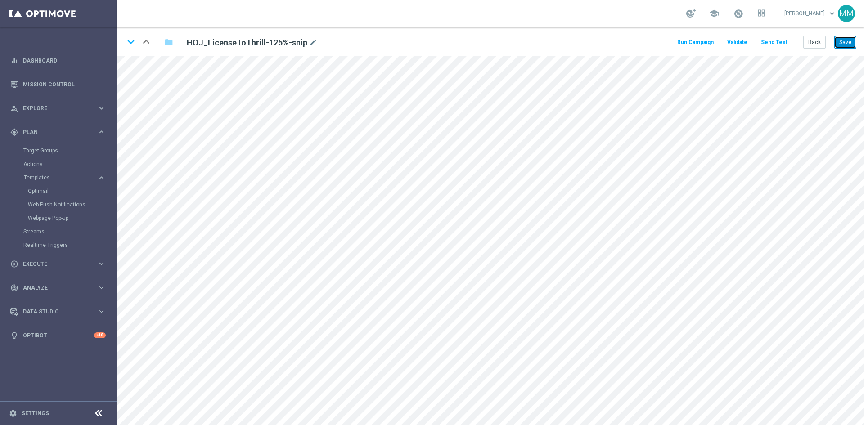
click at [843, 42] on button "Save" at bounding box center [846, 42] width 22 height 13
click at [847, 43] on button "Save" at bounding box center [846, 42] width 22 height 13
click at [847, 39] on button "Save" at bounding box center [846, 42] width 22 height 13
click at [814, 43] on button "Back" at bounding box center [815, 42] width 23 height 13
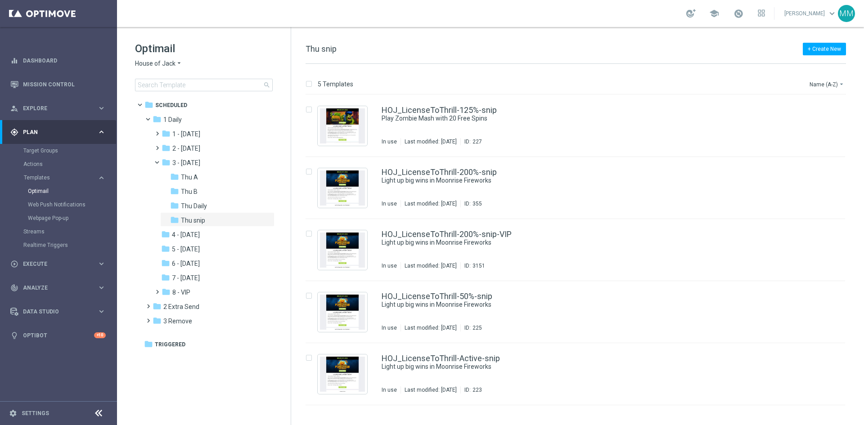
click at [167, 62] on span "House of Jack" at bounding box center [155, 63] width 41 height 9
click at [0, 0] on span "Casino-Mate" at bounding box center [0, 0] width 0 height 0
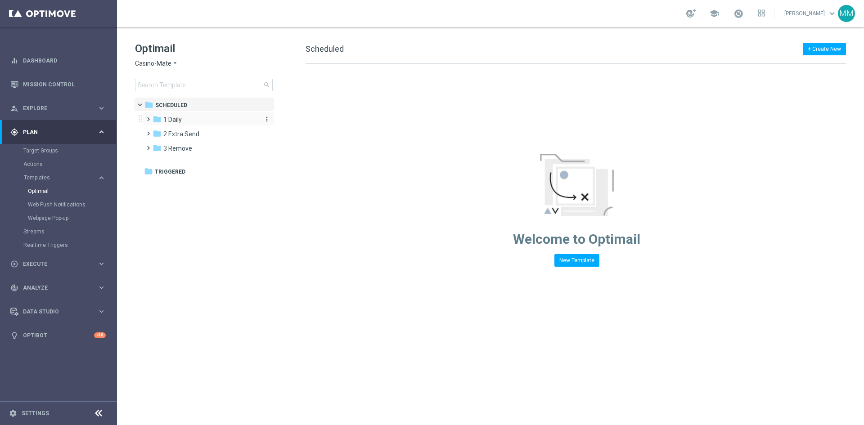
click at [177, 118] on span "1 Daily" at bounding box center [172, 120] width 18 height 8
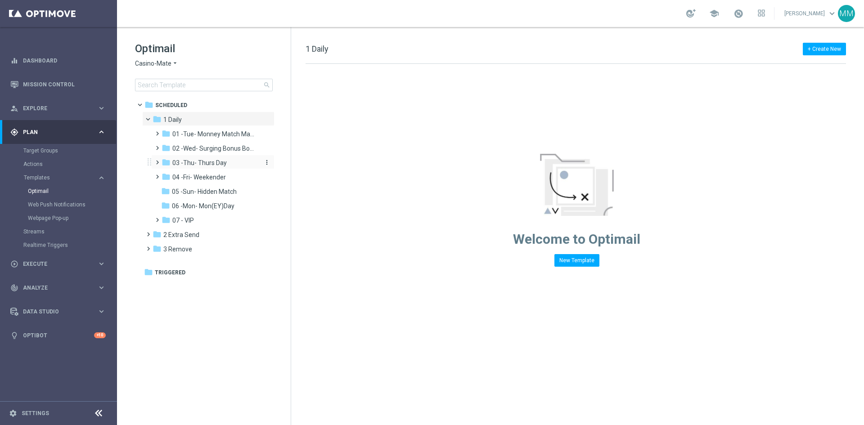
click at [218, 162] on span "03 -Thu- Thurs Day" at bounding box center [199, 163] width 54 height 8
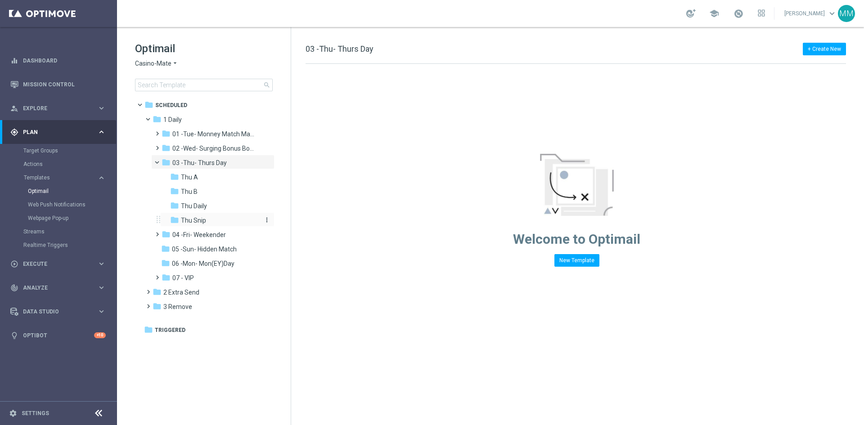
click at [203, 222] on span "Thu Snip" at bounding box center [193, 221] width 25 height 8
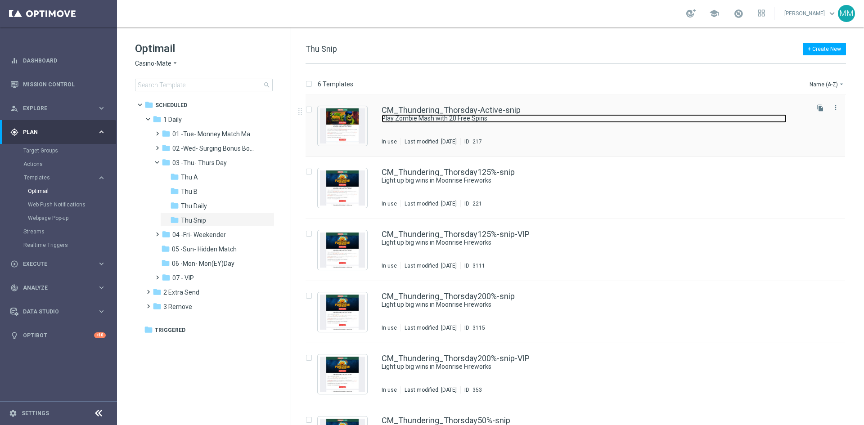
click at [529, 120] on link "Play Zombie Mash with 20 Free Spins" at bounding box center [584, 118] width 405 height 9
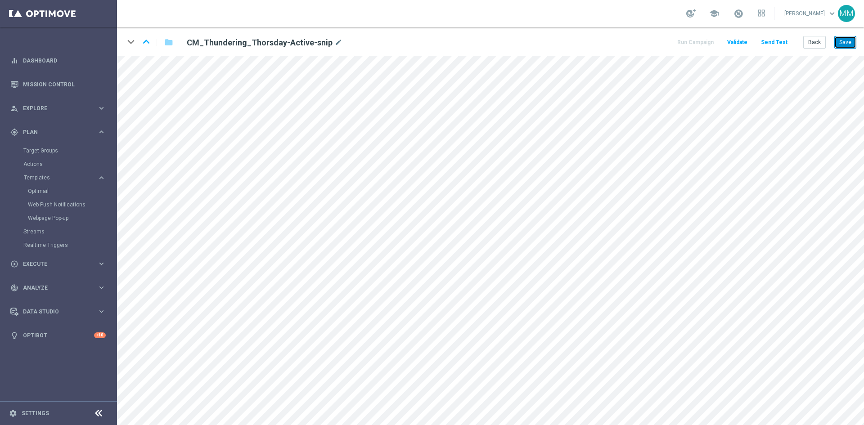
click at [841, 43] on button "Save" at bounding box center [846, 42] width 22 height 13
click at [842, 46] on button "Save" at bounding box center [846, 42] width 22 height 13
click at [844, 41] on button "Save" at bounding box center [846, 42] width 22 height 13
click at [844, 42] on button "Save" at bounding box center [846, 42] width 22 height 13
click at [845, 44] on button "Save" at bounding box center [846, 42] width 22 height 13
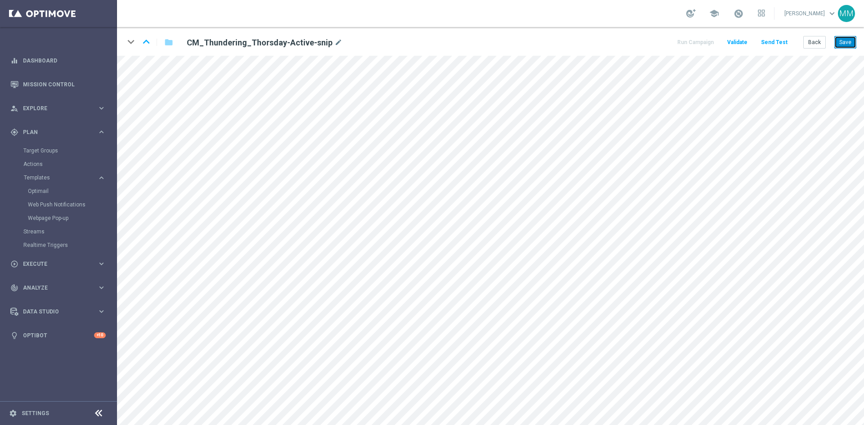
click at [839, 44] on button "Save" at bounding box center [846, 42] width 22 height 13
drag, startPoint x: 846, startPoint y: 42, endPoint x: 838, endPoint y: 50, distance: 10.8
click at [846, 42] on button "Save" at bounding box center [846, 42] width 22 height 13
click at [850, 45] on button "Save" at bounding box center [846, 42] width 22 height 13
click at [849, 38] on button "Save" at bounding box center [846, 42] width 22 height 13
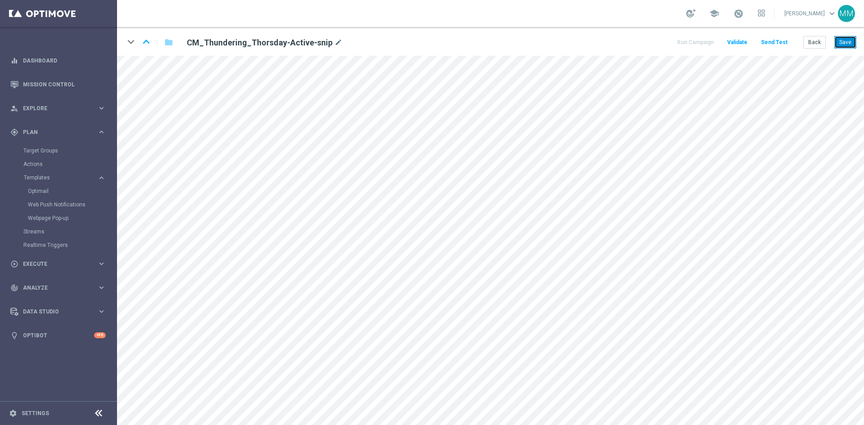
click at [845, 40] on button "Save" at bounding box center [846, 42] width 22 height 13
click at [845, 43] on button "Save" at bounding box center [846, 42] width 22 height 13
click at [846, 40] on button "Save" at bounding box center [846, 42] width 22 height 13
click at [847, 38] on button "Save" at bounding box center [846, 42] width 22 height 13
click at [854, 38] on button "Save" at bounding box center [846, 42] width 22 height 13
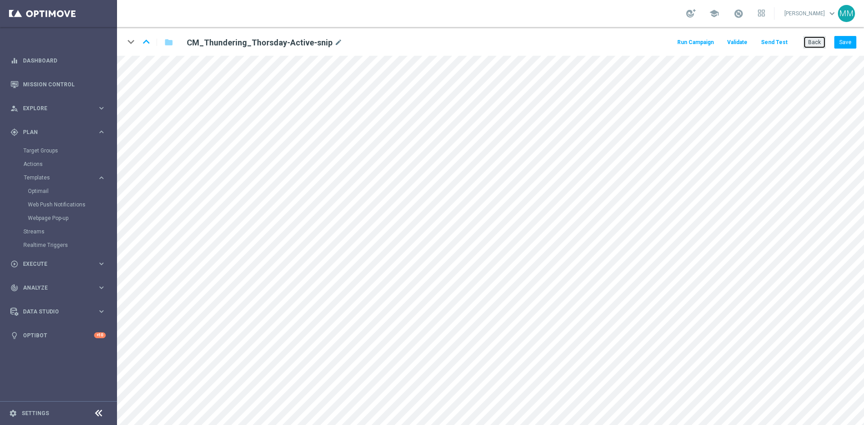
click at [814, 43] on button "Back" at bounding box center [815, 42] width 23 height 13
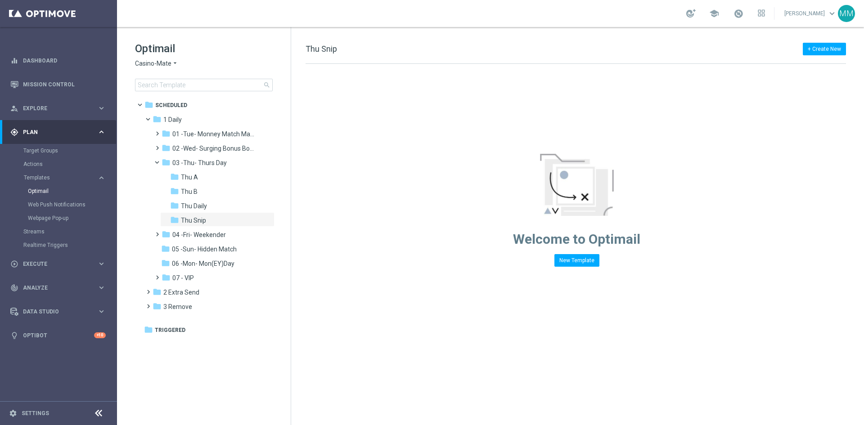
click at [164, 64] on span "Casino-Mate" at bounding box center [153, 63] width 36 height 9
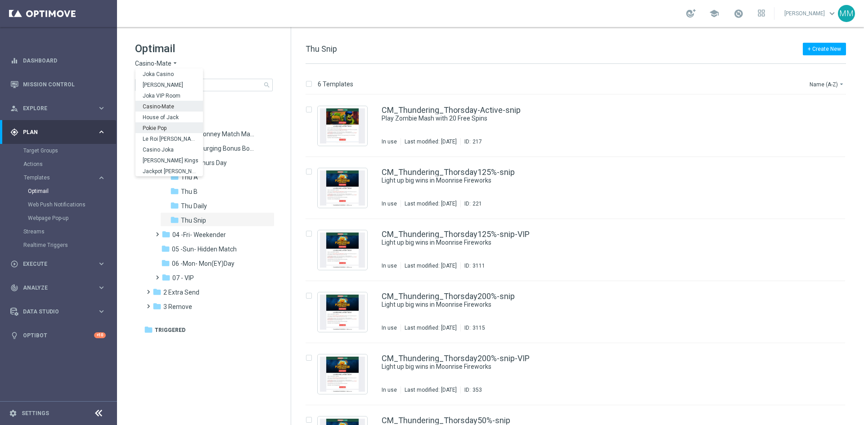
click at [176, 127] on div "Pokie Pop" at bounding box center [170, 127] width 68 height 11
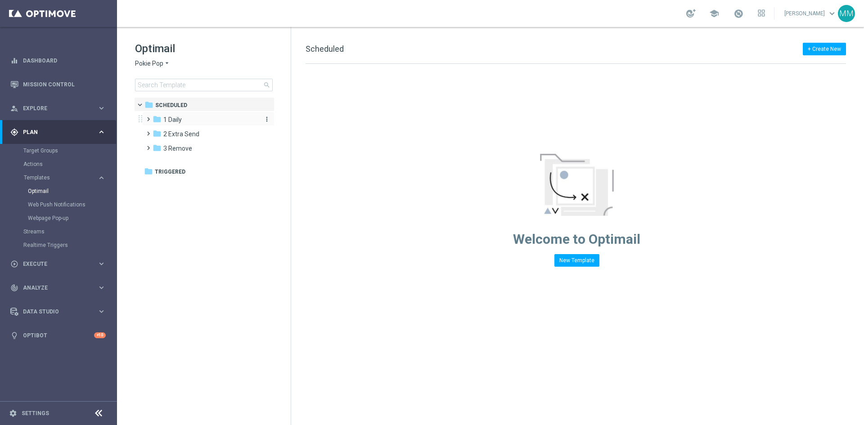
click at [197, 116] on div "folder 1 Daily" at bounding box center [205, 120] width 104 height 10
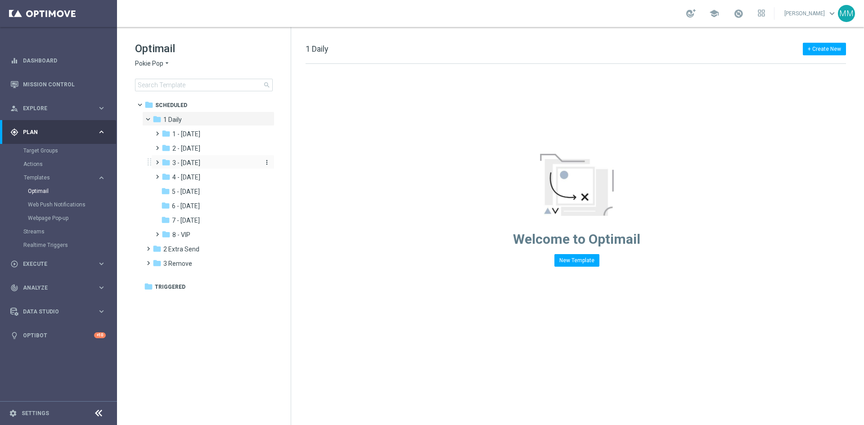
click at [209, 161] on div "folder 3 - [DATE]" at bounding box center [210, 163] width 96 height 10
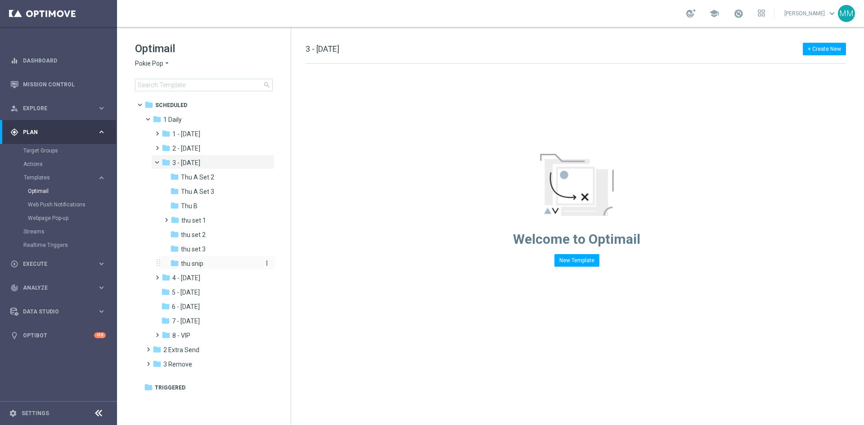
click at [212, 265] on div "folder thu snip" at bounding box center [214, 264] width 89 height 10
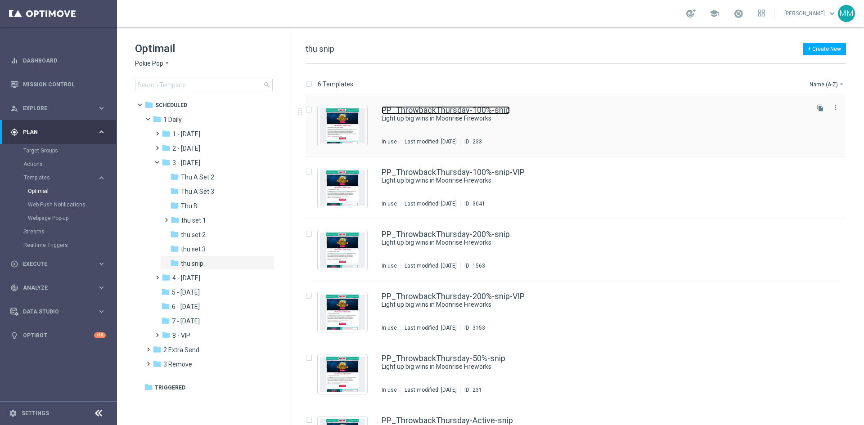
click at [429, 114] on link "PP_ThrowbackThursday-100%-snip" at bounding box center [446, 110] width 128 height 8
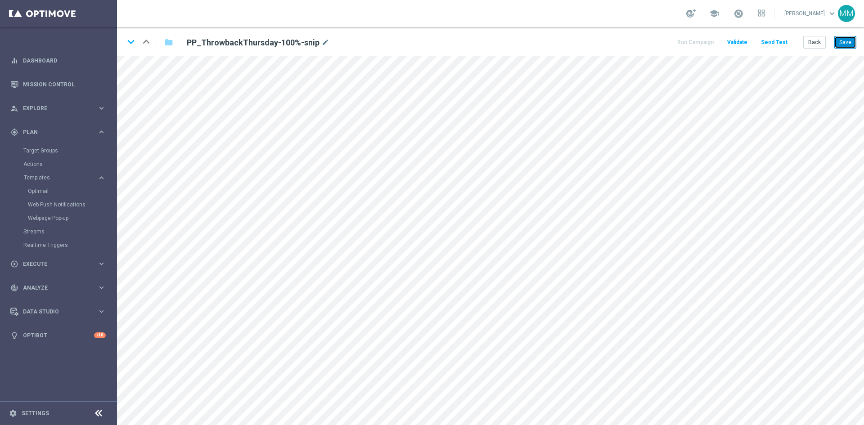
click at [842, 46] on button "Save" at bounding box center [846, 42] width 22 height 13
click at [843, 45] on button "Save" at bounding box center [846, 42] width 22 height 13
click at [845, 43] on button "Save" at bounding box center [846, 42] width 22 height 13
click at [840, 44] on button "Save" at bounding box center [846, 42] width 22 height 13
drag, startPoint x: 845, startPoint y: 44, endPoint x: 823, endPoint y: 55, distance: 24.4
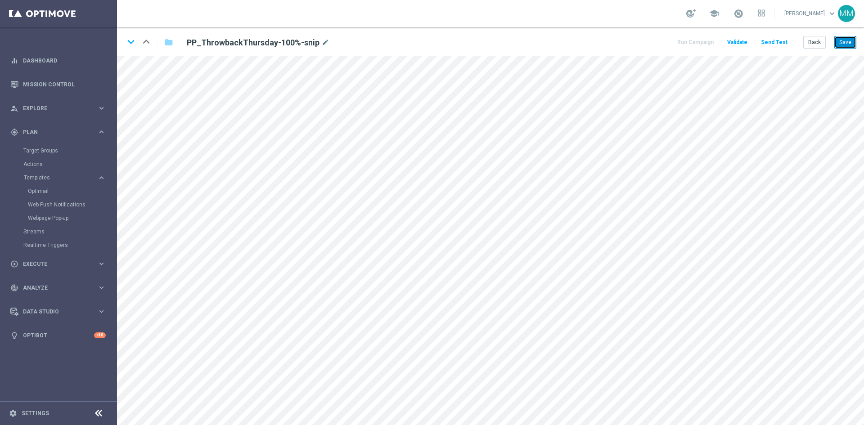
click at [845, 45] on button "Save" at bounding box center [846, 42] width 22 height 13
click at [841, 44] on button "Save" at bounding box center [846, 42] width 22 height 13
click at [839, 40] on button "Save" at bounding box center [846, 42] width 22 height 13
click at [845, 38] on button "Save" at bounding box center [846, 42] width 22 height 13
click at [849, 42] on button "Save" at bounding box center [846, 42] width 22 height 13
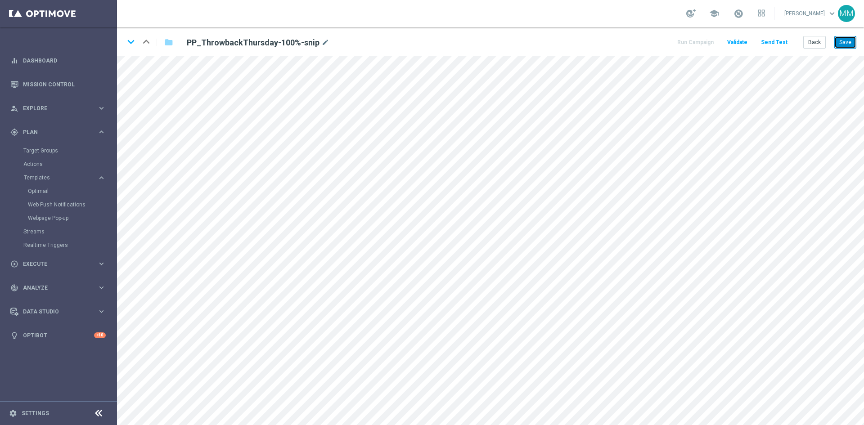
click at [841, 37] on button "Save" at bounding box center [846, 42] width 22 height 13
drag, startPoint x: 853, startPoint y: 45, endPoint x: 848, endPoint y: 50, distance: 7.3
click at [853, 47] on button "Save" at bounding box center [846, 42] width 22 height 13
click at [841, 43] on button "Save" at bounding box center [846, 42] width 22 height 13
click at [838, 40] on button "Save" at bounding box center [846, 42] width 22 height 13
